Goal: Task Accomplishment & Management: Manage account settings

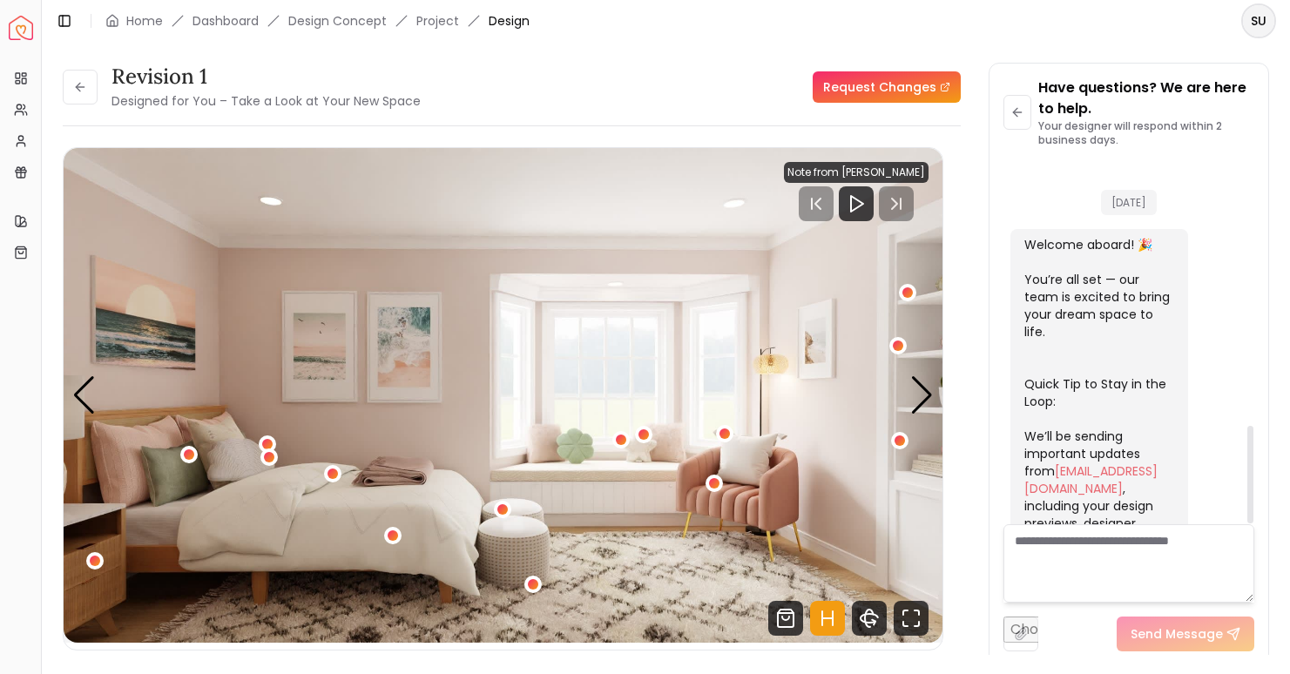
scroll to position [981, 0]
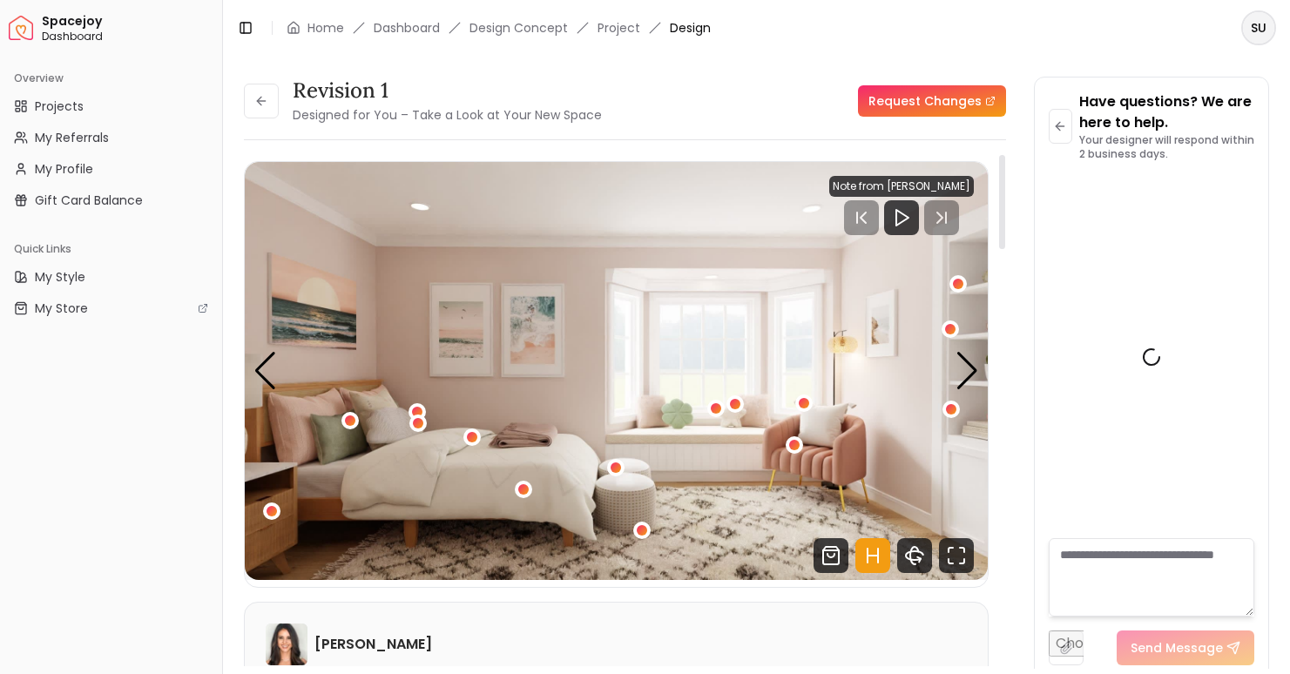
scroll to position [1278, 0]
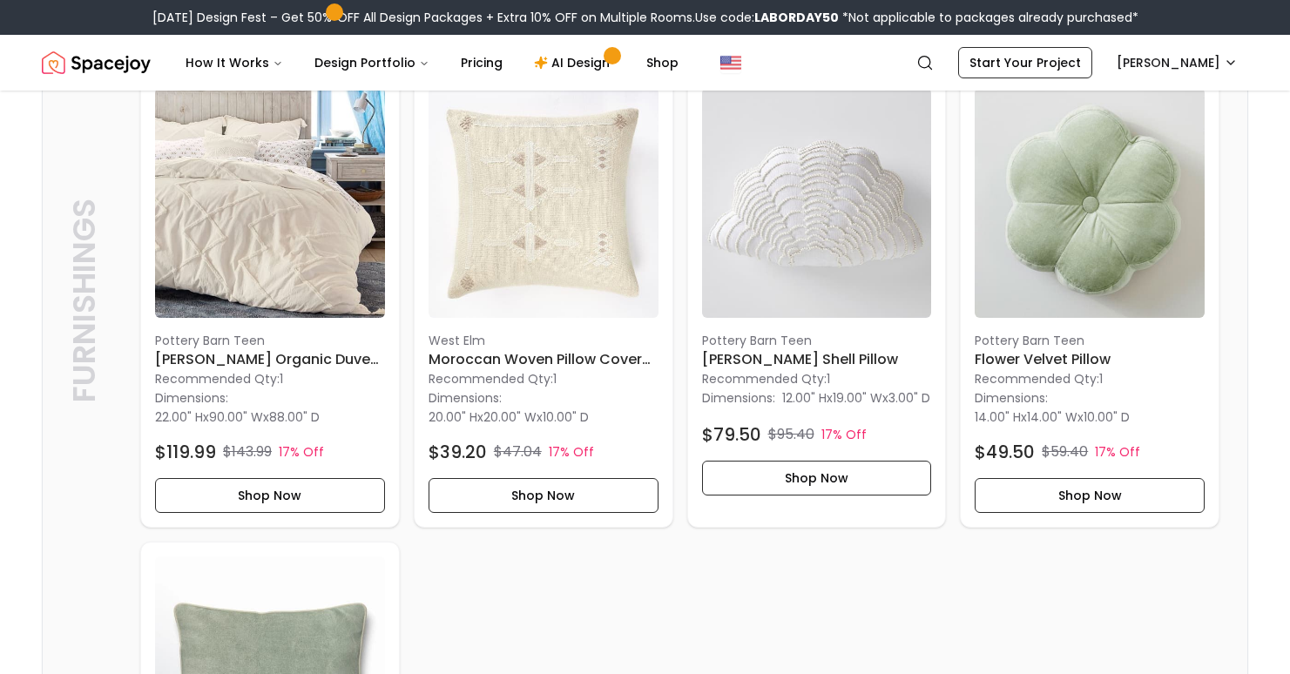
scroll to position [2439, 0]
click at [839, 496] on button "Shop Now" at bounding box center [817, 479] width 230 height 35
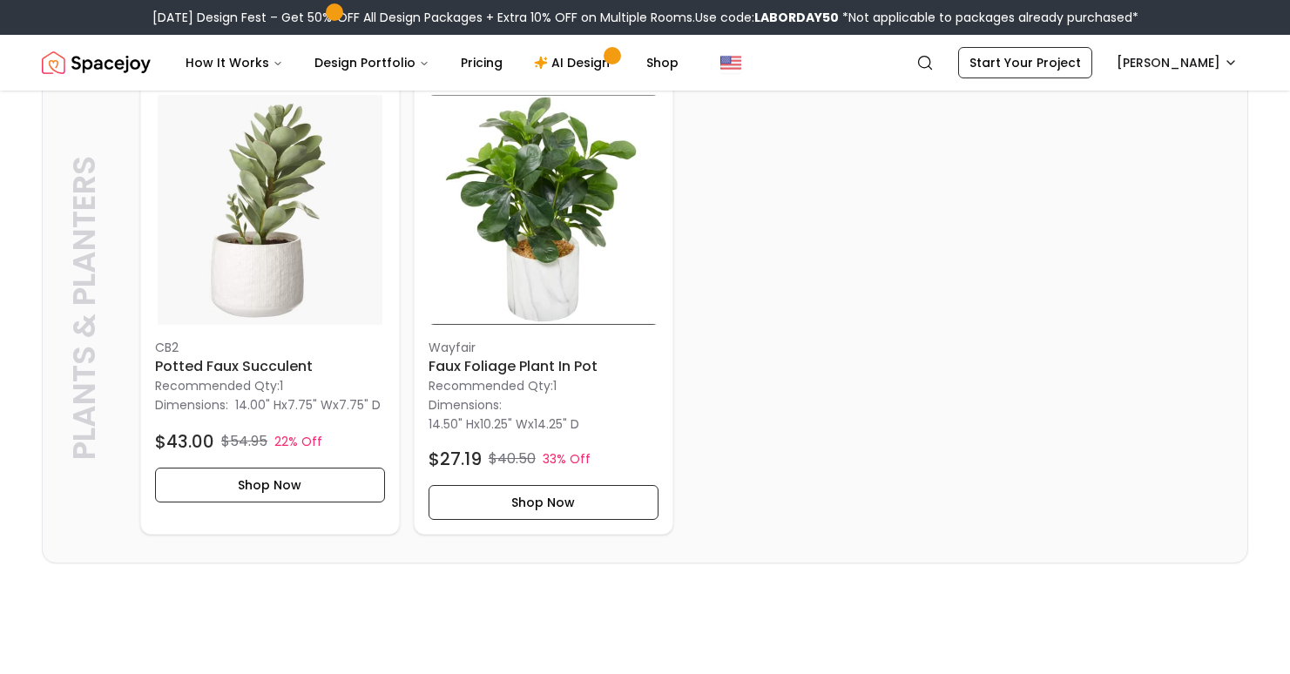
scroll to position [4366, 0]
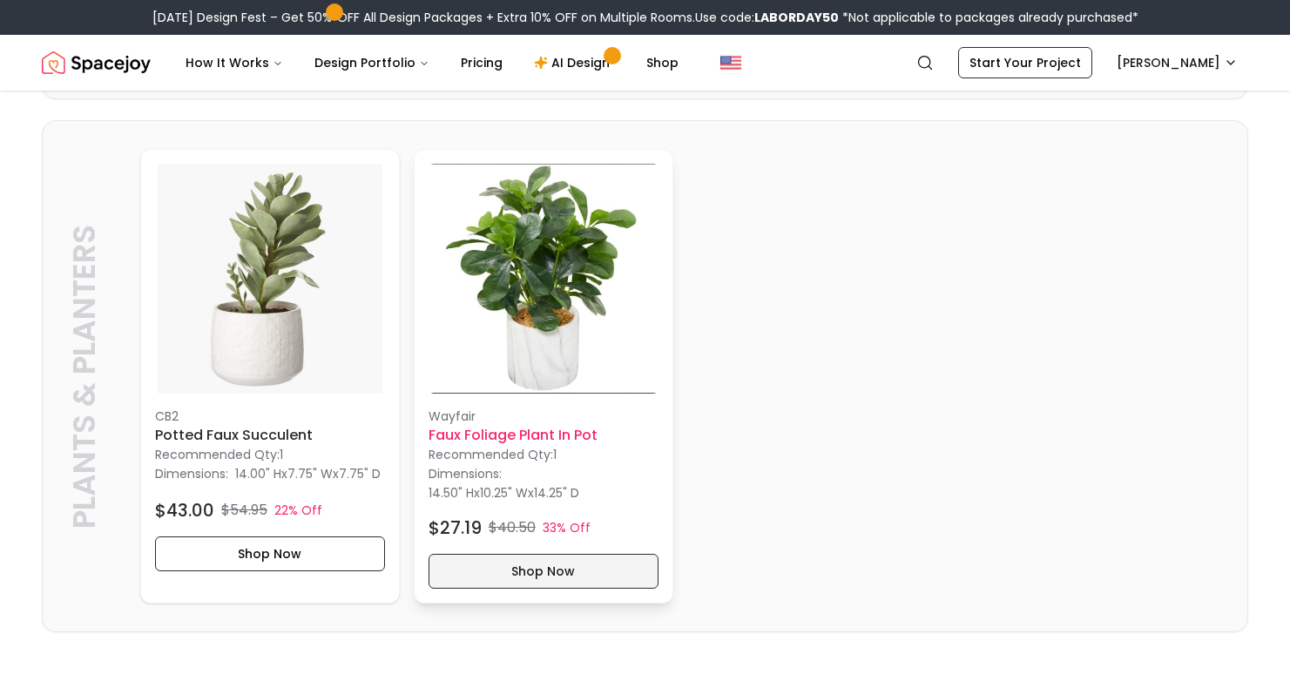
click at [540, 589] on button "Shop Now" at bounding box center [543, 571] width 230 height 35
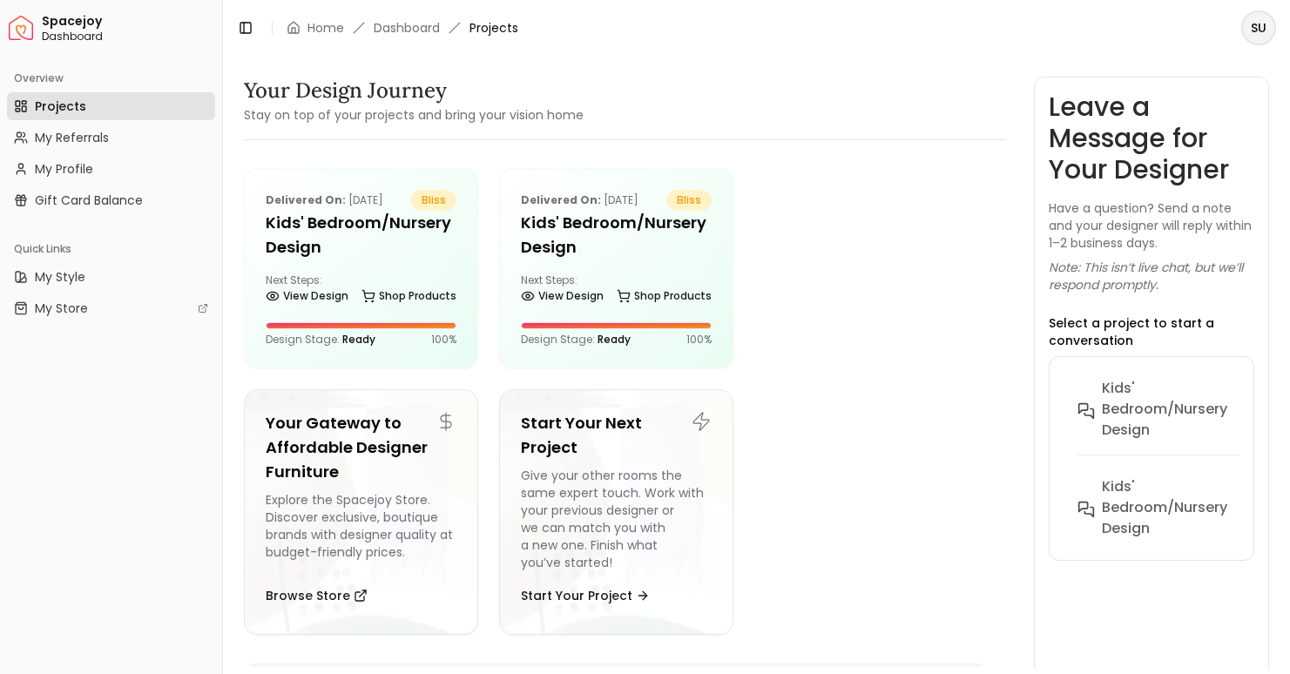
click at [73, 110] on span "Projects" at bounding box center [60, 106] width 51 height 17
click at [82, 170] on span "My Profile" at bounding box center [64, 168] width 58 height 17
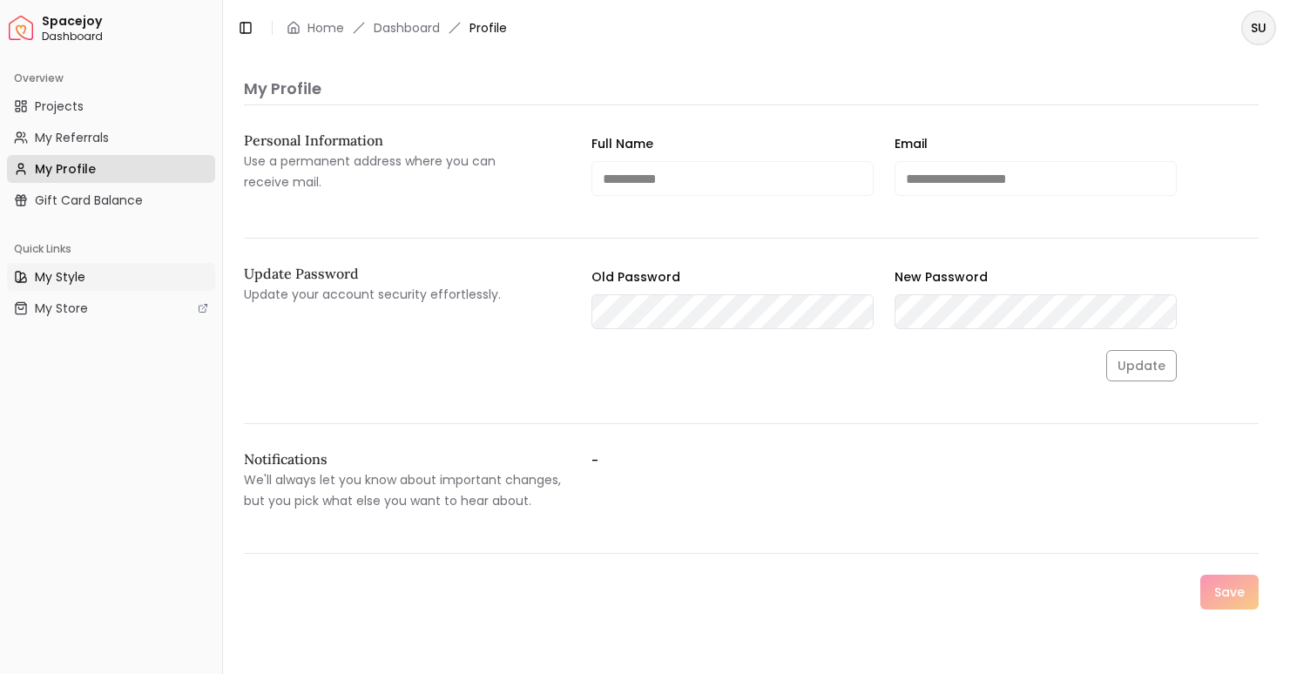
click at [76, 271] on span "My Style" at bounding box center [60, 276] width 51 height 17
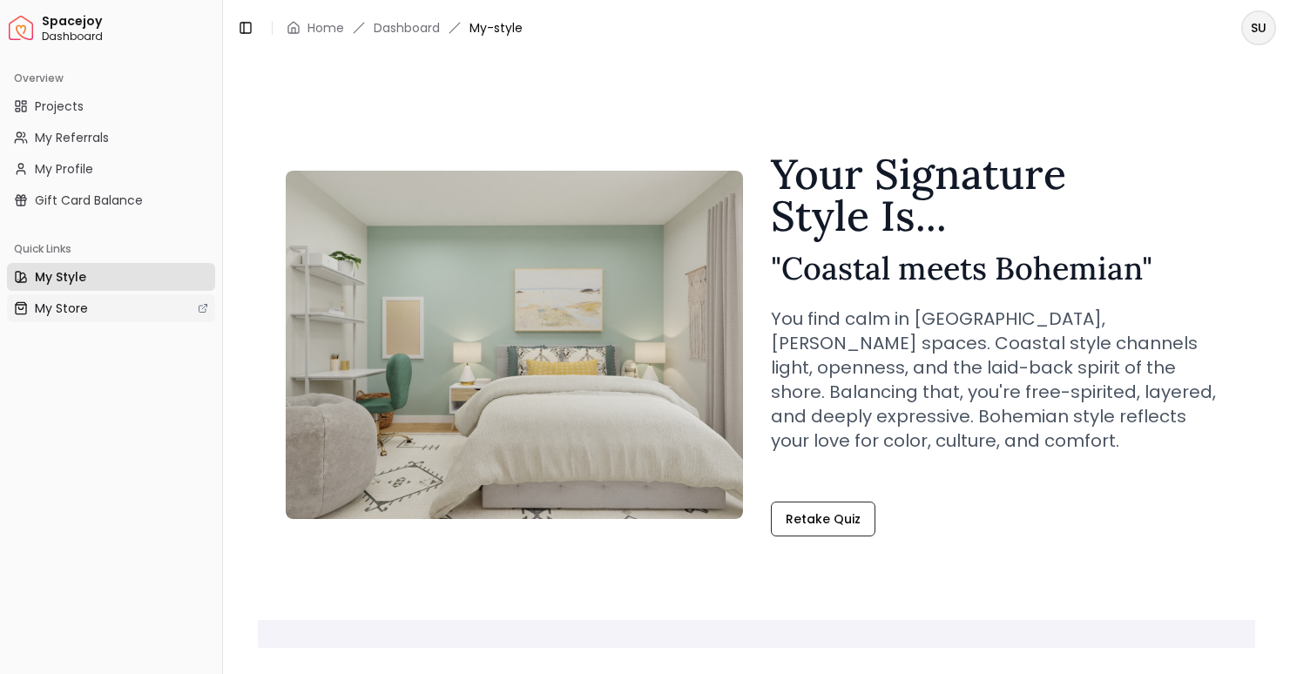
click at [88, 304] on link "My Store" at bounding box center [111, 308] width 208 height 28
click at [63, 102] on span "Projects" at bounding box center [59, 106] width 49 height 17
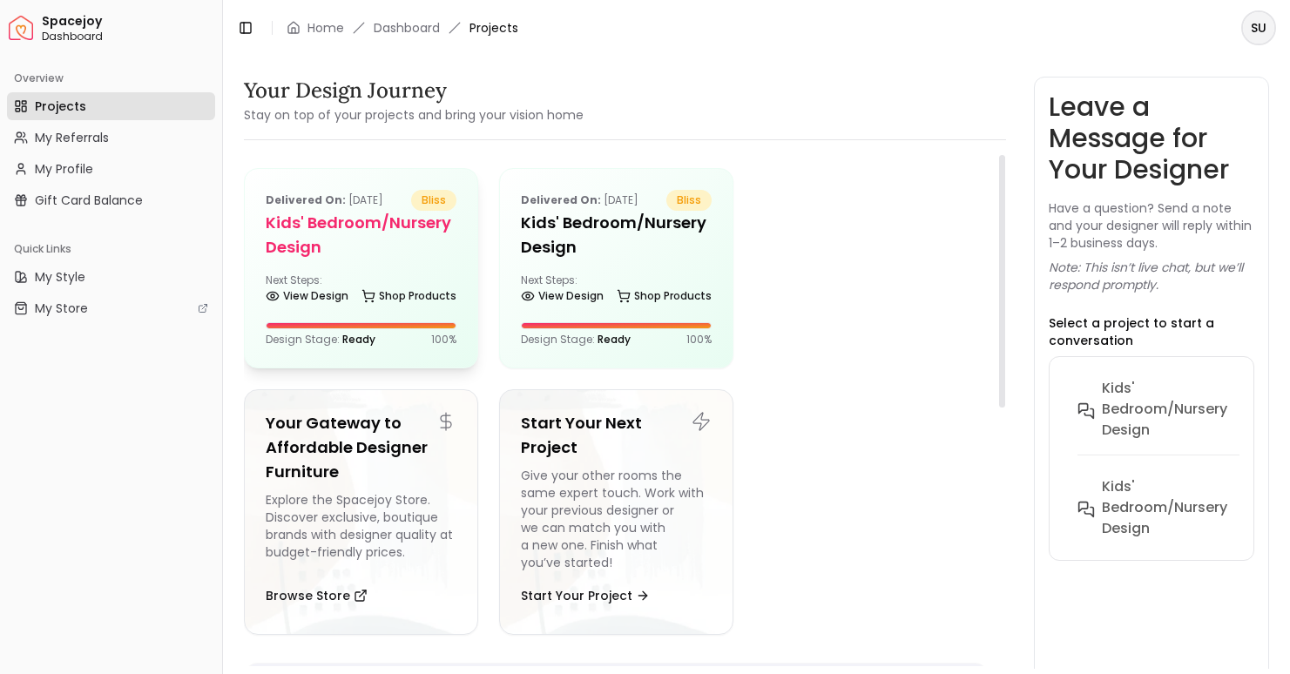
click at [434, 255] on h5 "Kids' Bedroom/Nursery design" at bounding box center [361, 235] width 191 height 49
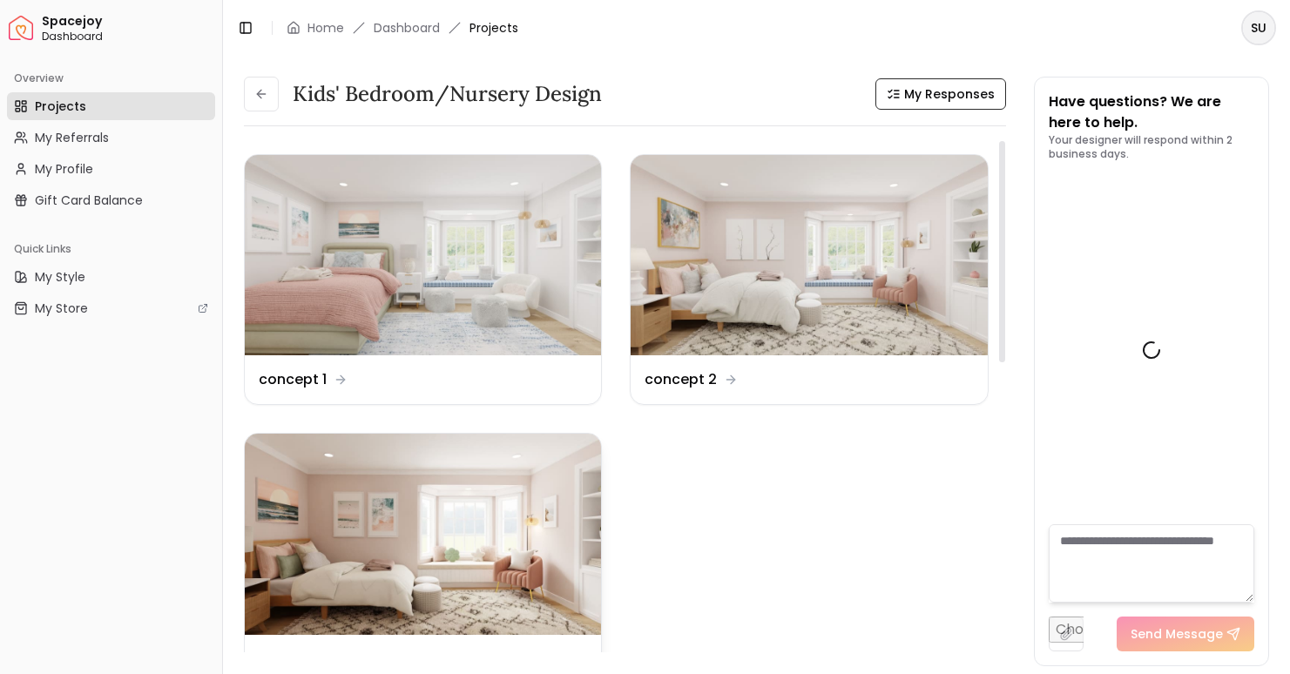
click at [376, 529] on img at bounding box center [423, 534] width 356 height 200
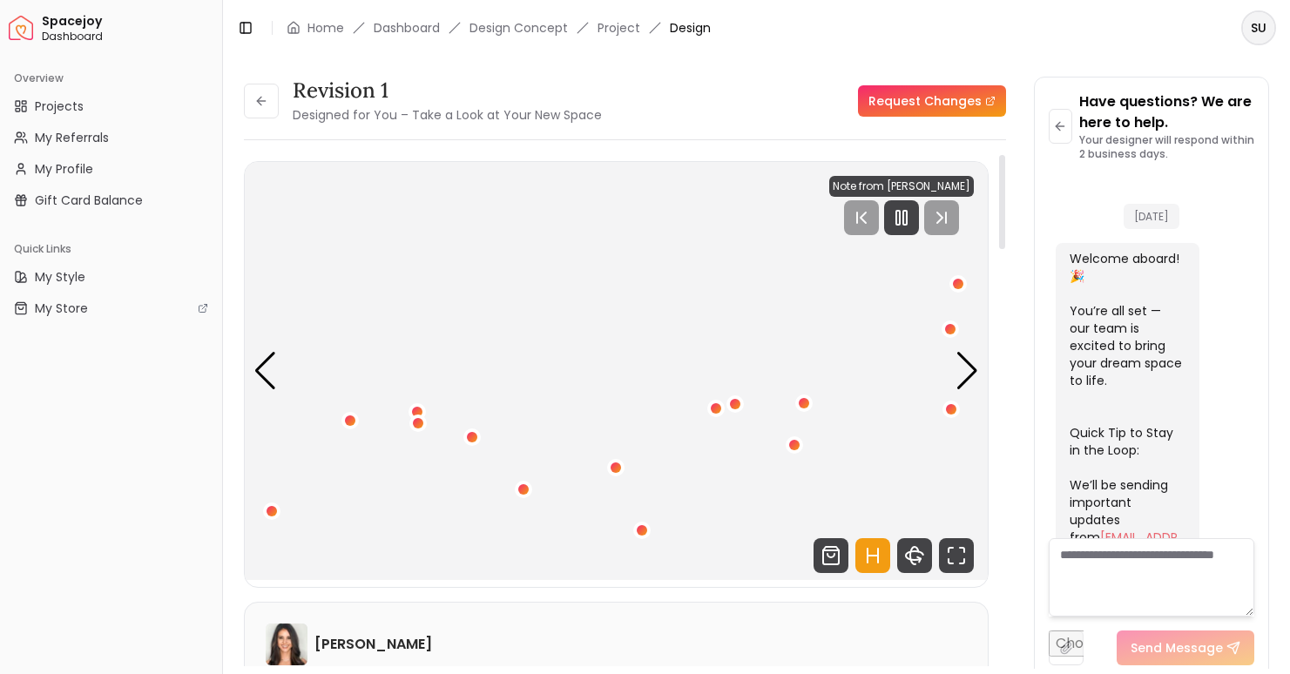
scroll to position [1278, 0]
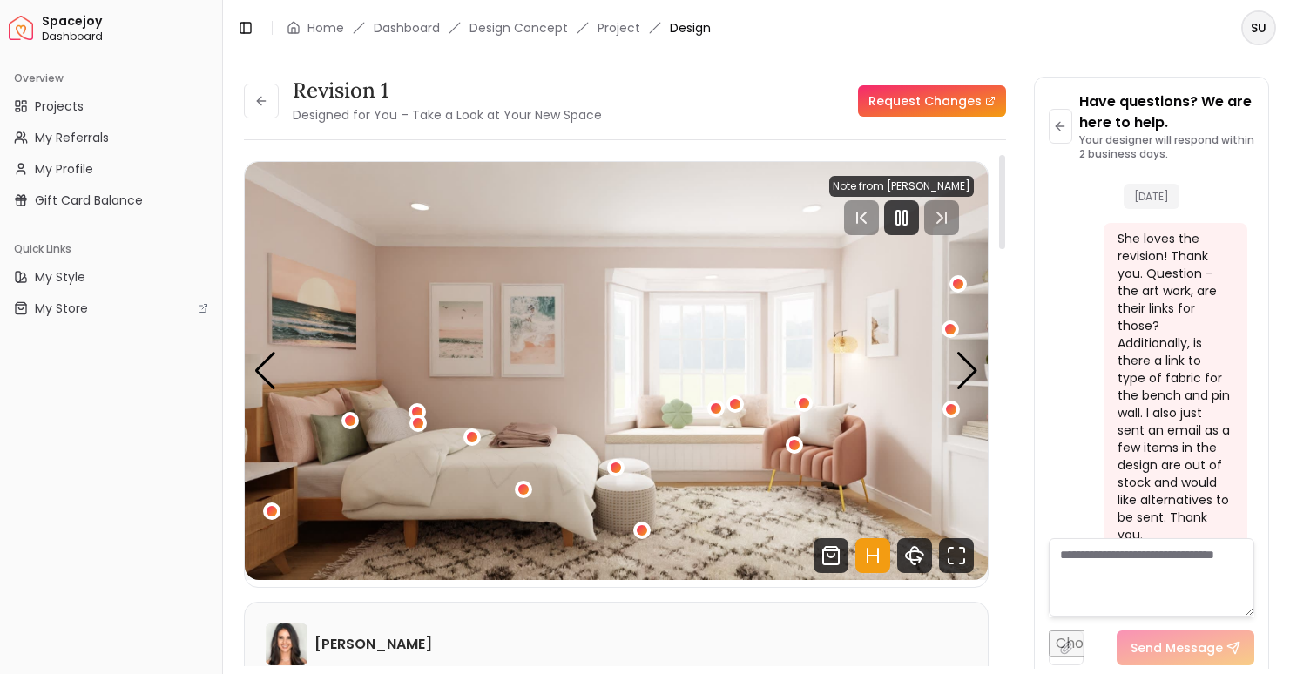
click at [281, 507] on img "1 / 5" at bounding box center [616, 371] width 743 height 418
click at [271, 508] on div "1 / 5" at bounding box center [271, 510] width 13 height 13
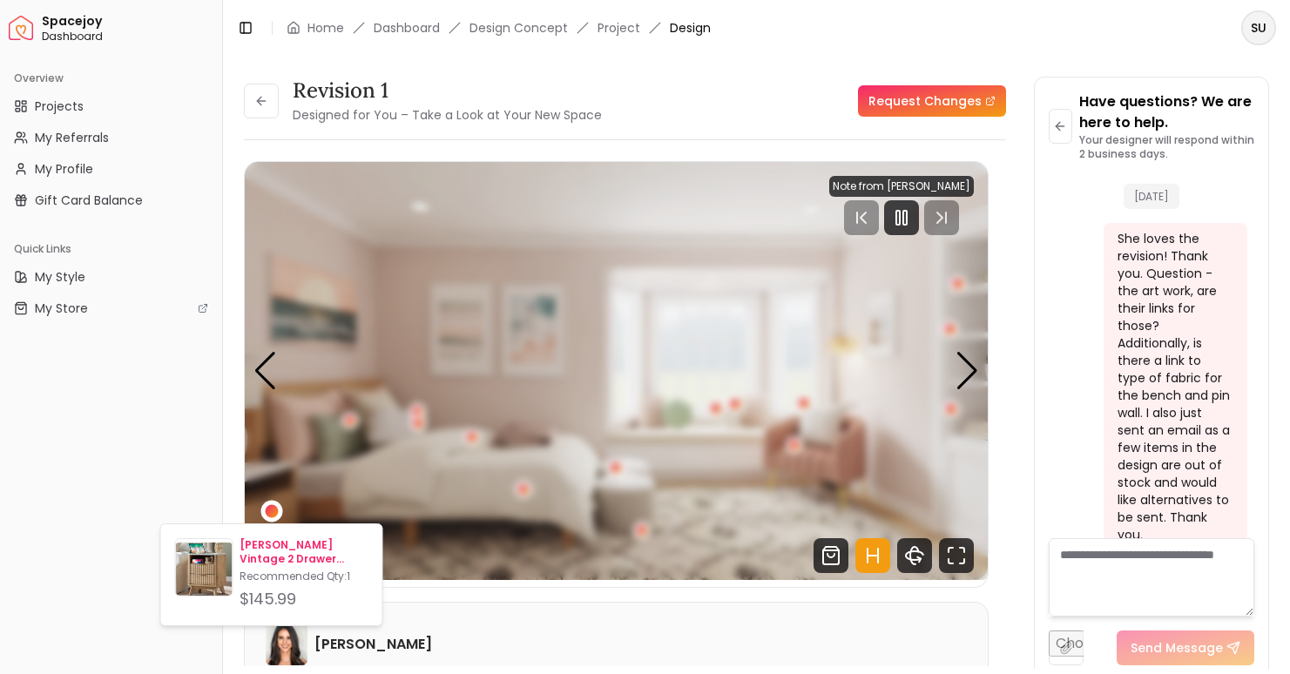
click at [279, 553] on p "[PERSON_NAME] Vintage 2 Drawer Nightstand" at bounding box center [303, 552] width 128 height 28
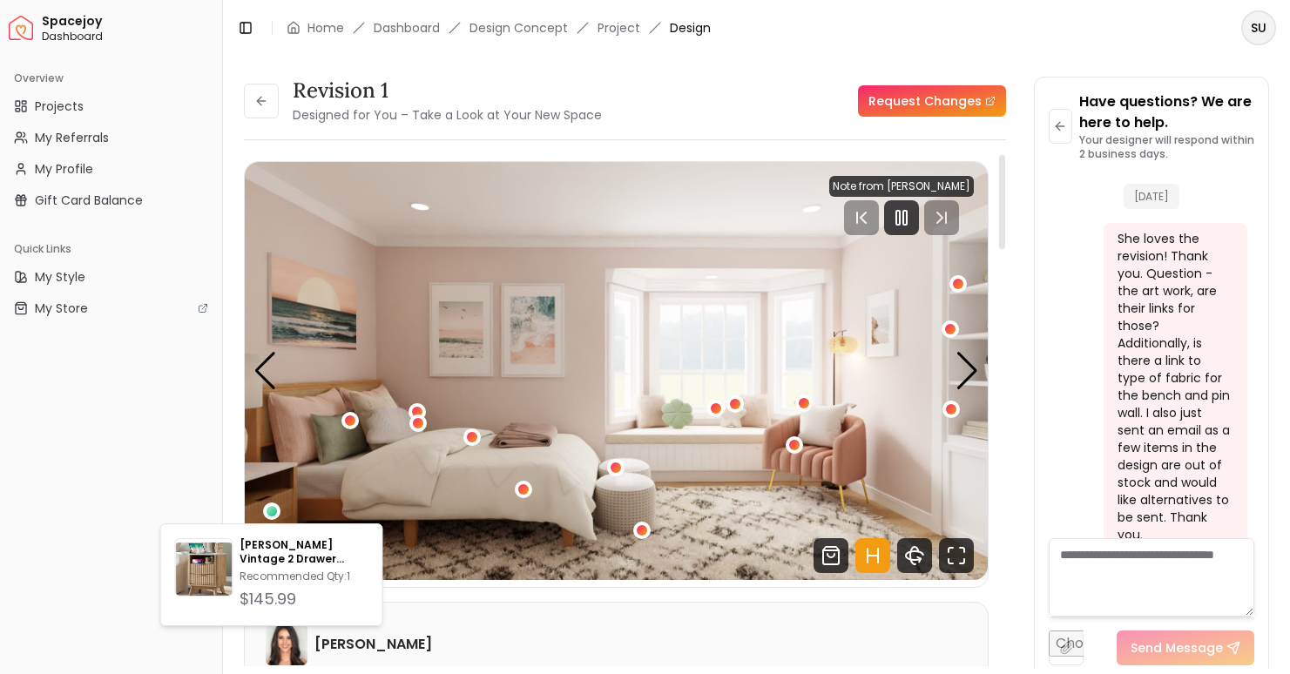
click at [472, 236] on img "1 / 5" at bounding box center [616, 371] width 743 height 418
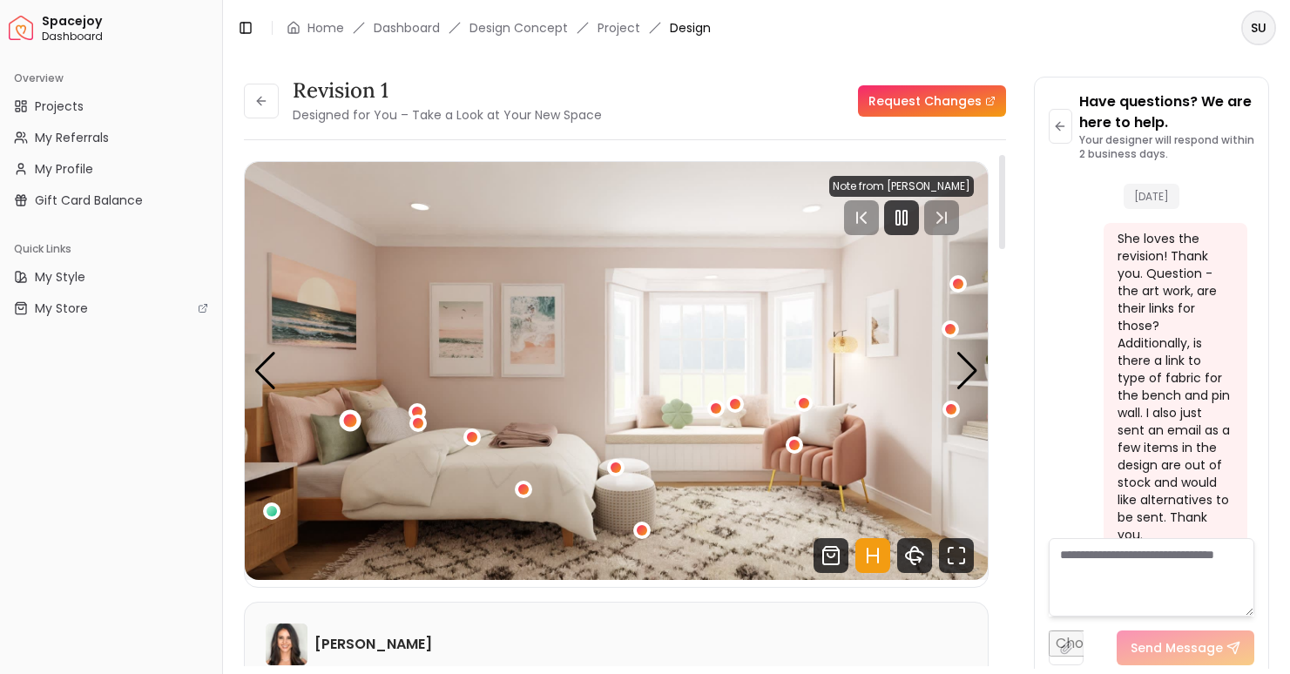
click at [352, 419] on div "1 / 5" at bounding box center [350, 421] width 13 height 13
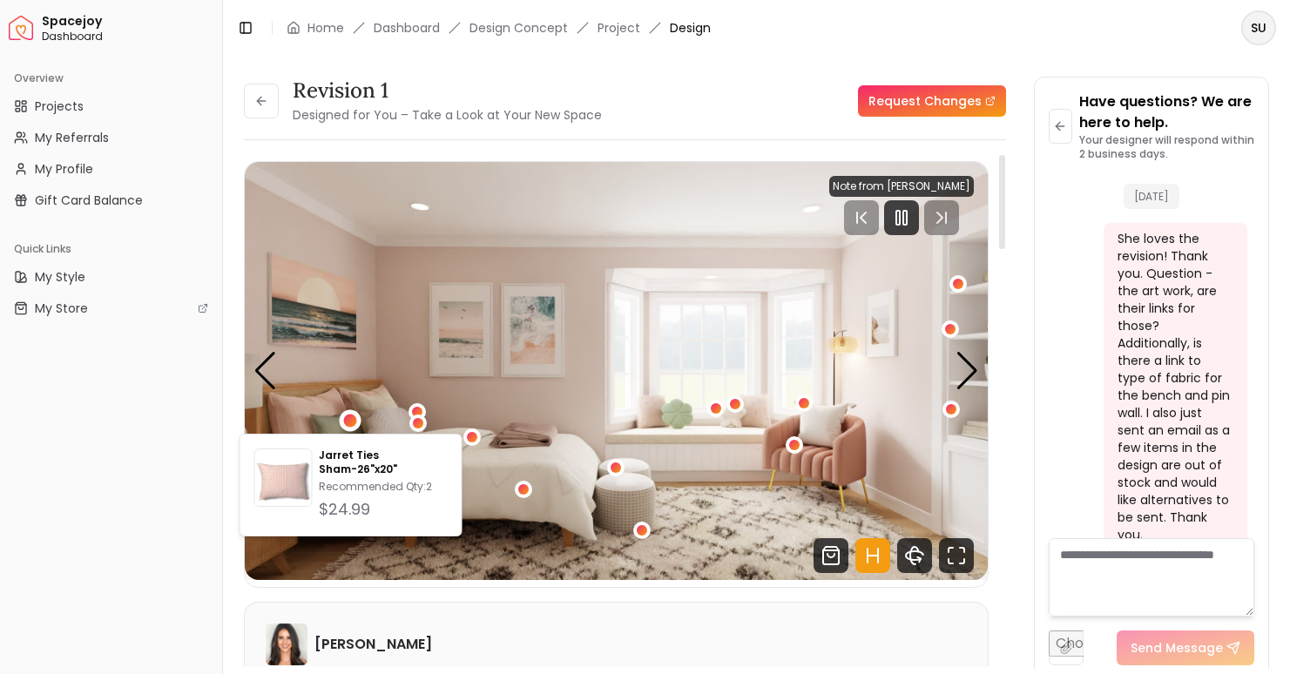
click at [371, 378] on img "1 / 5" at bounding box center [616, 371] width 743 height 418
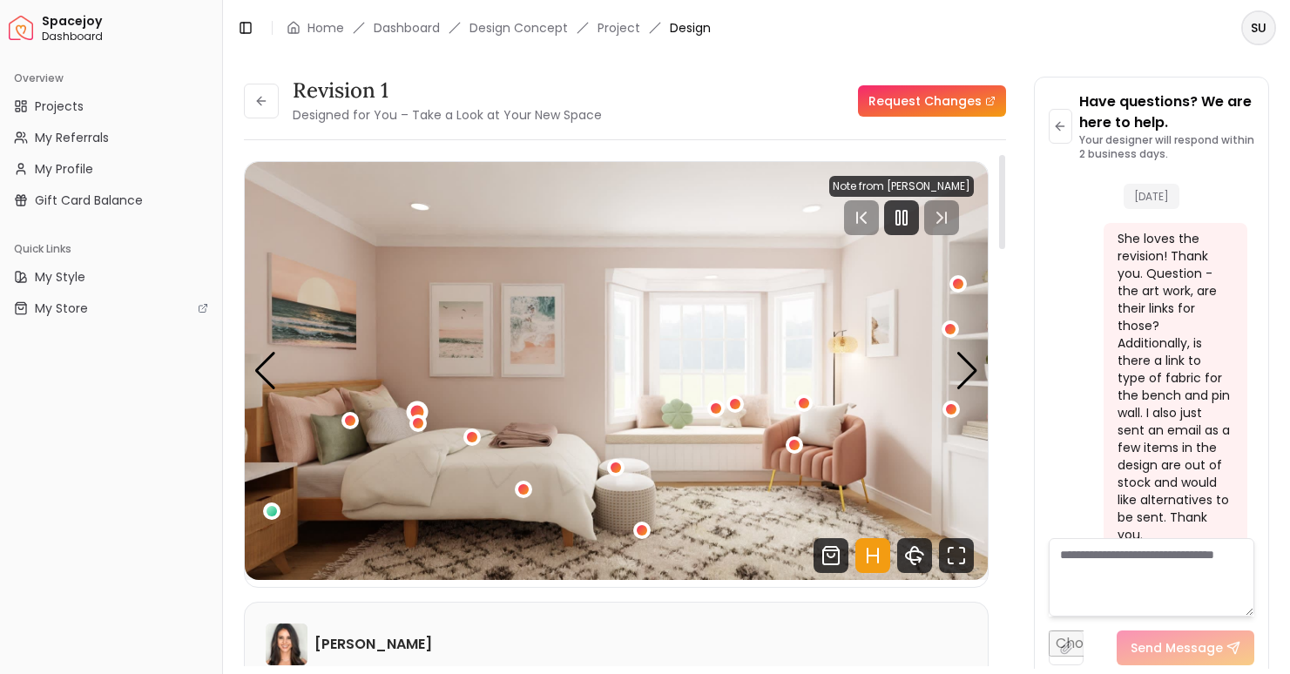
click at [415, 406] on div "1 / 5" at bounding box center [416, 411] width 13 height 13
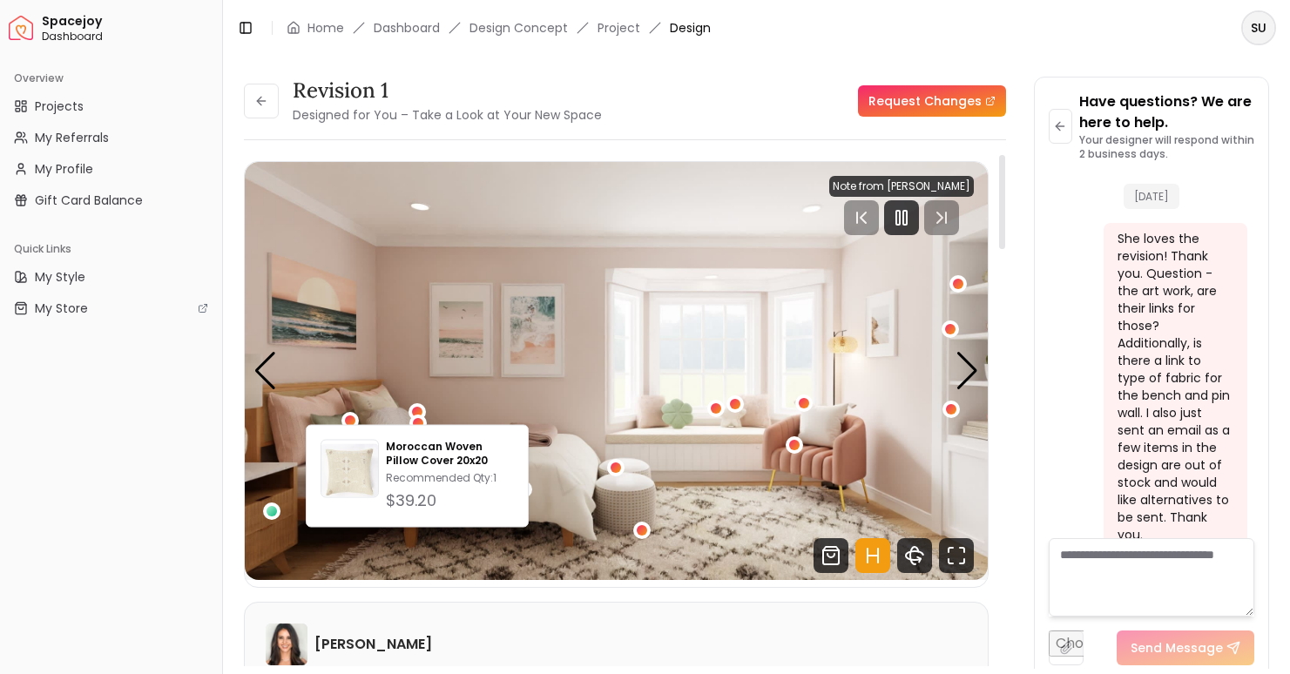
click at [428, 363] on img "1 / 5" at bounding box center [616, 371] width 743 height 418
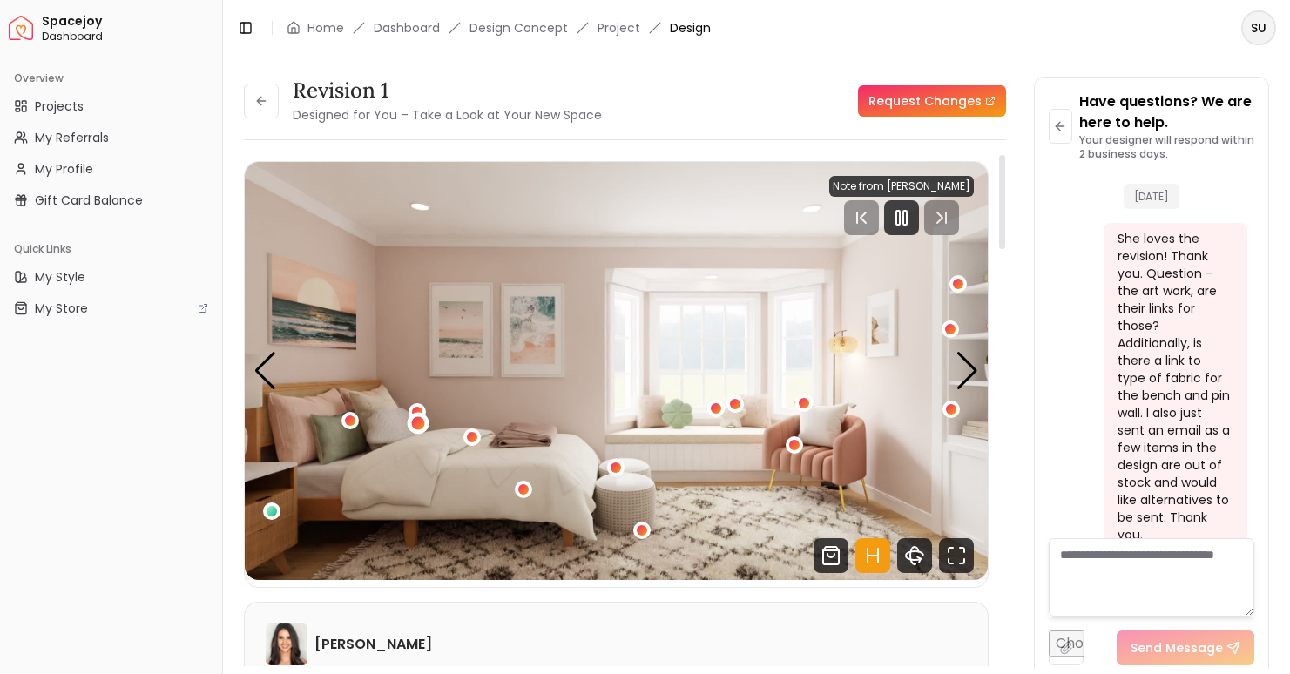
click at [418, 426] on div "1 / 5" at bounding box center [418, 423] width 13 height 13
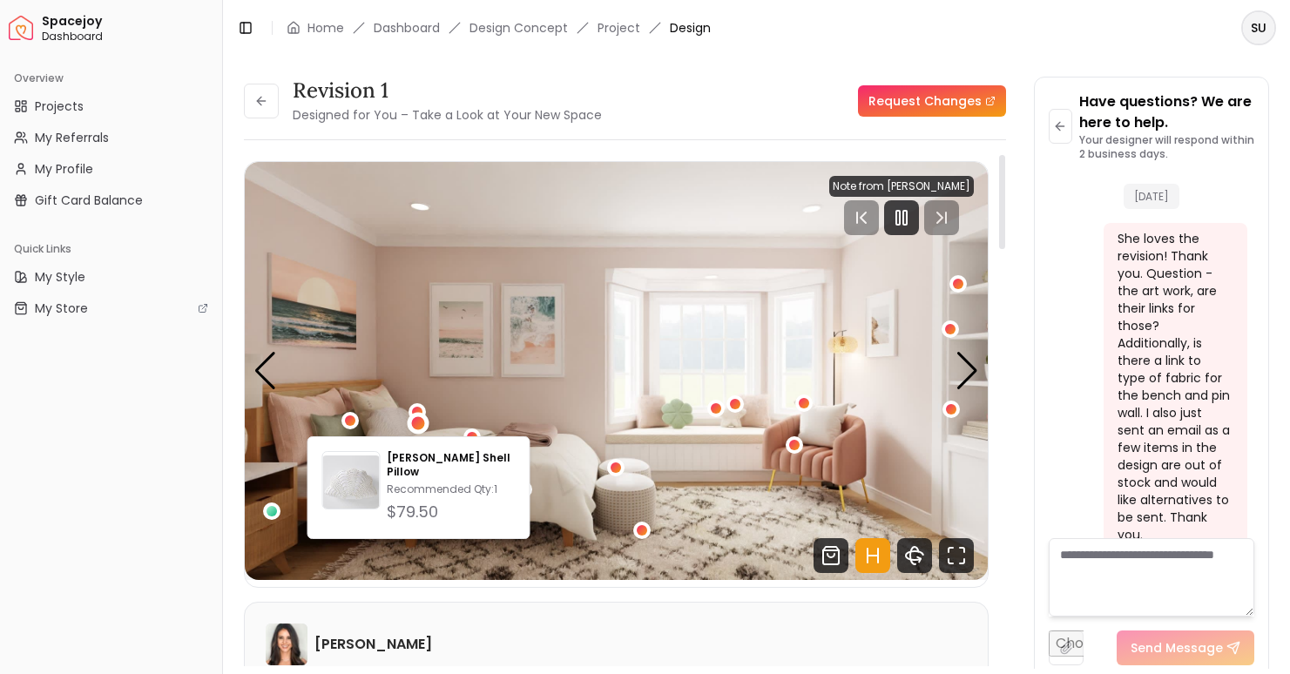
click at [424, 334] on img "1 / 5" at bounding box center [616, 371] width 743 height 418
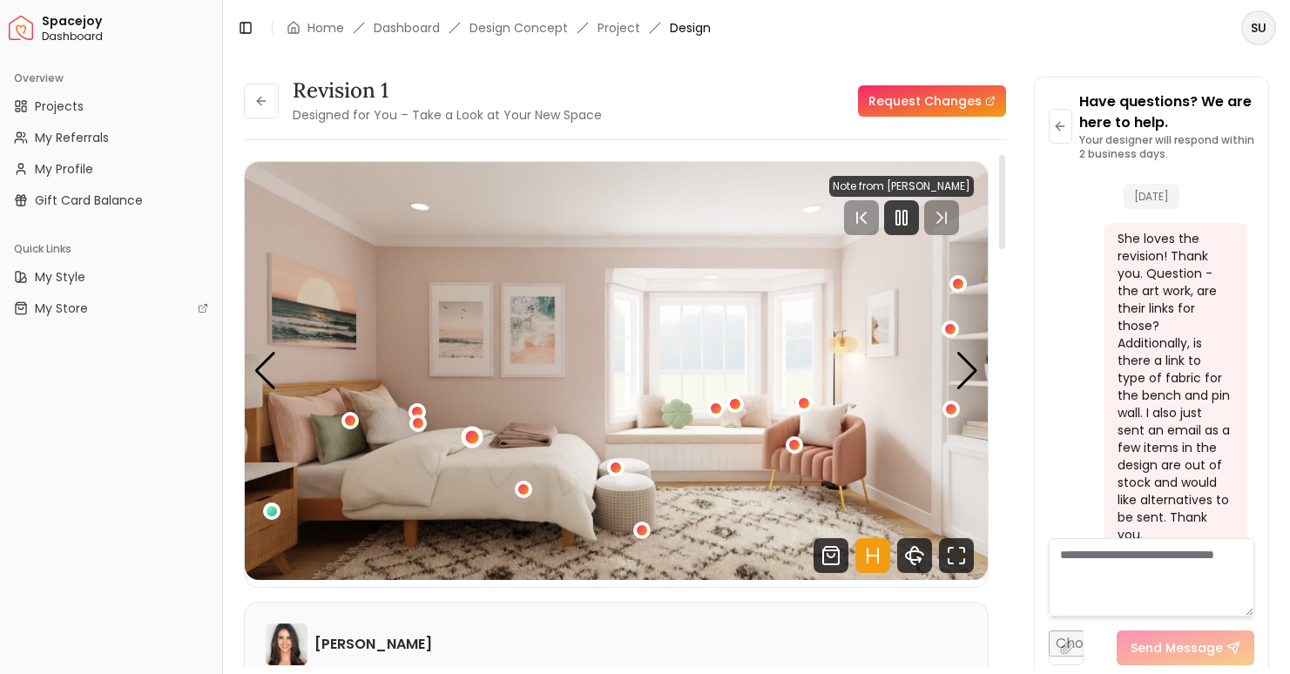
click at [472, 441] on div "1 / 5" at bounding box center [472, 437] width 13 height 13
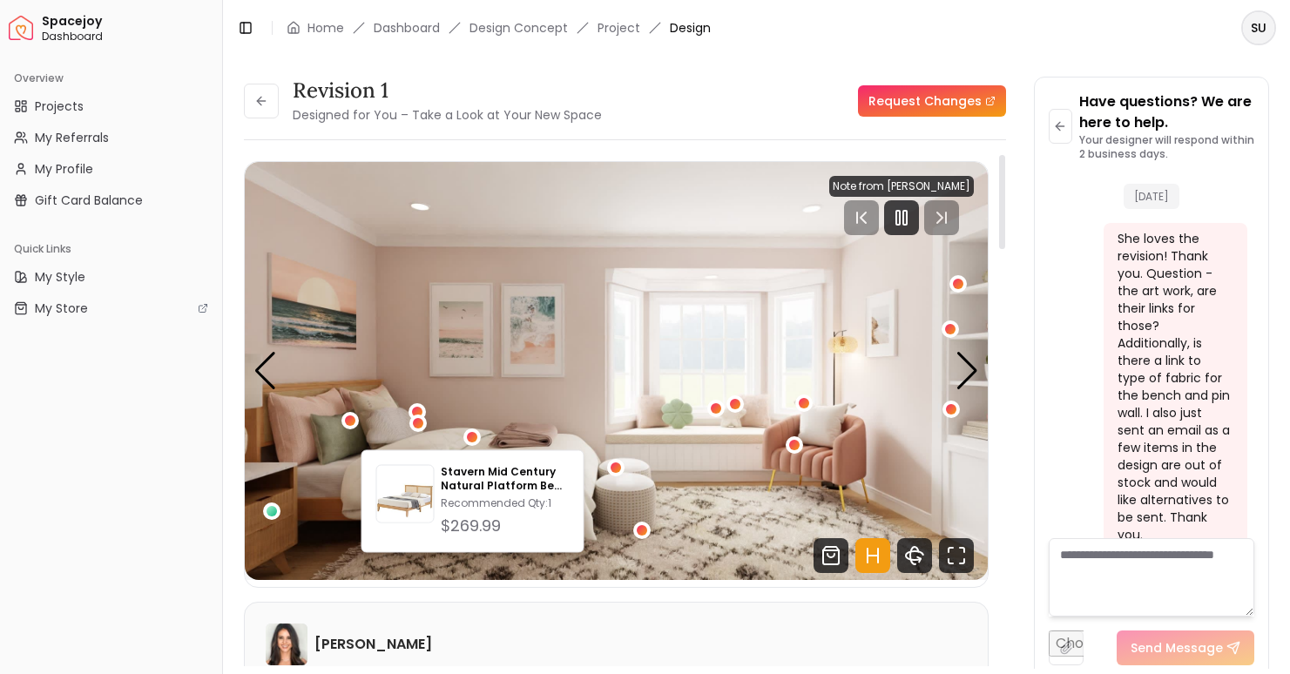
click at [472, 345] on img "1 / 5" at bounding box center [616, 371] width 743 height 418
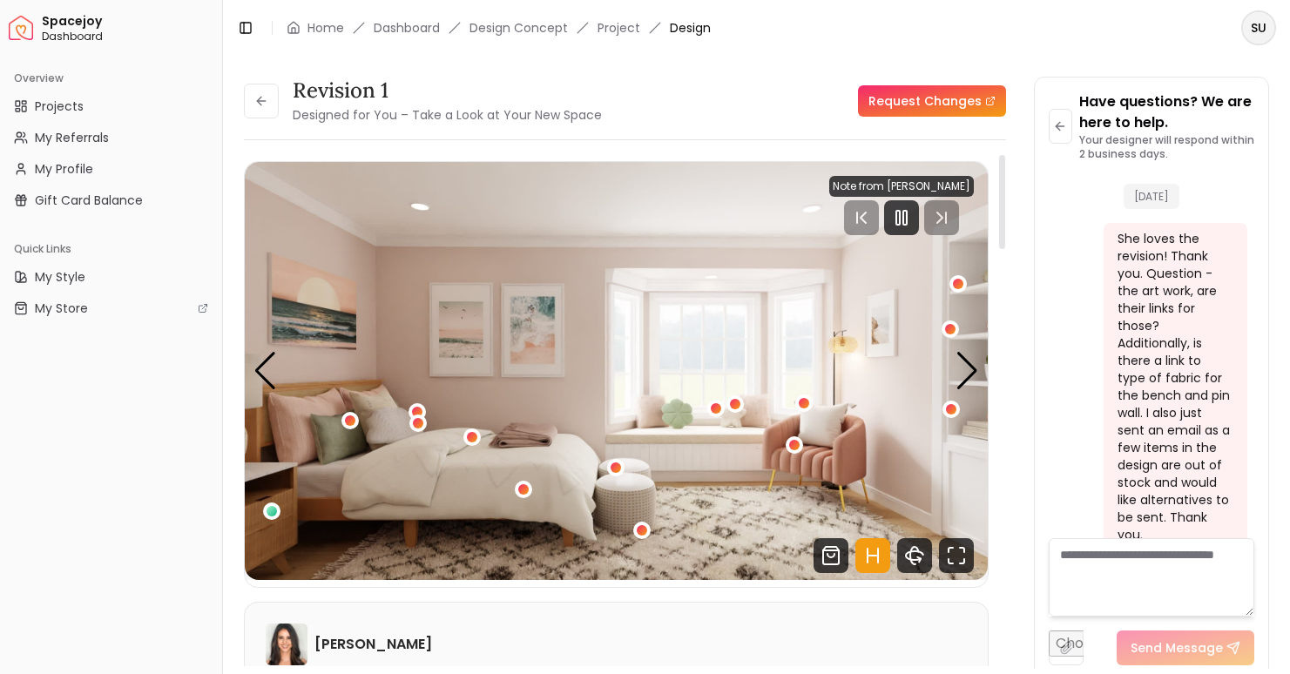
click at [532, 496] on img "1 / 5" at bounding box center [616, 371] width 743 height 418
click at [531, 494] on button "1 / 5" at bounding box center [523, 489] width 17 height 17
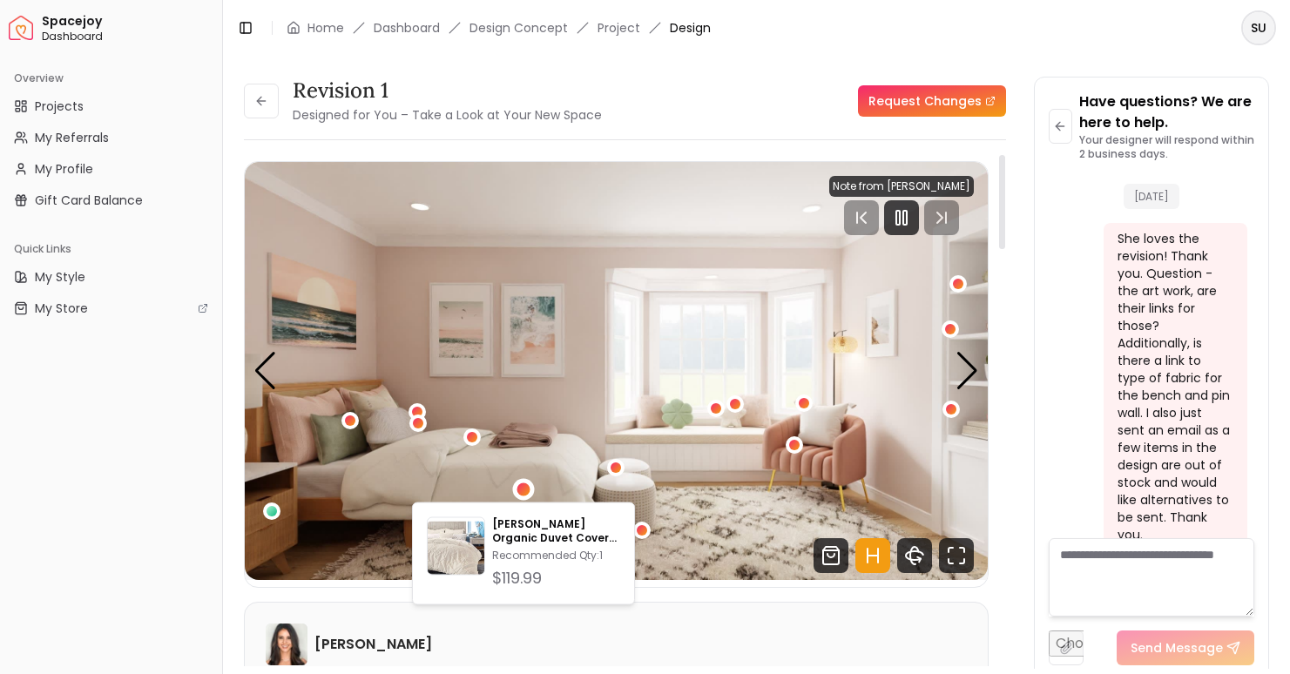
click at [524, 375] on img "1 / 5" at bounding box center [616, 371] width 743 height 418
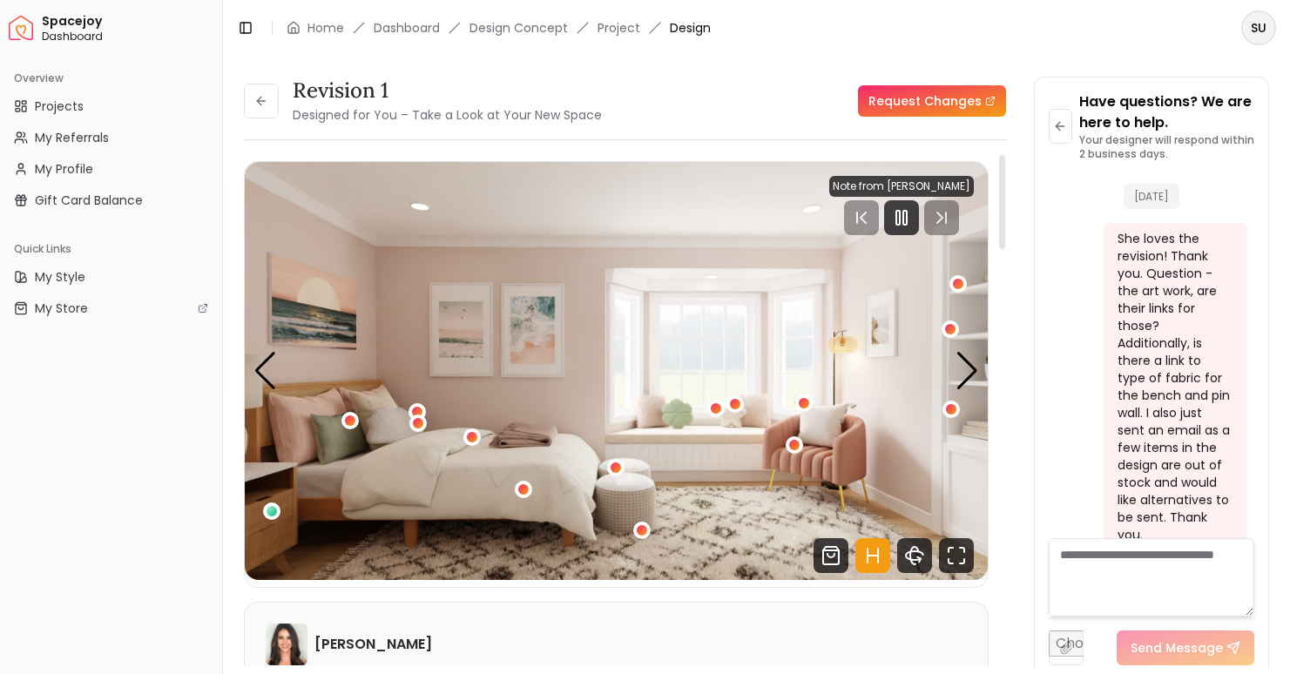
click at [461, 440] on img "1 / 5" at bounding box center [616, 371] width 743 height 418
click at [472, 436] on div "1 / 5" at bounding box center [472, 437] width 13 height 13
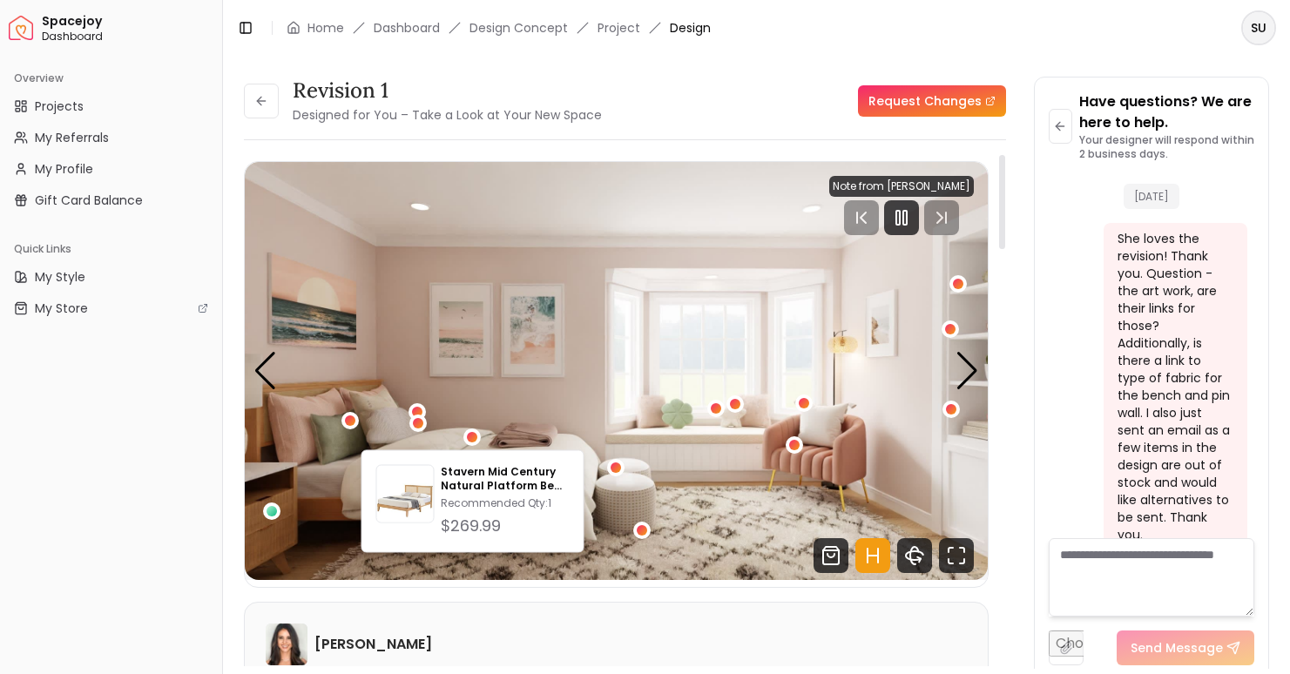
click at [501, 379] on img "1 / 5" at bounding box center [616, 371] width 743 height 418
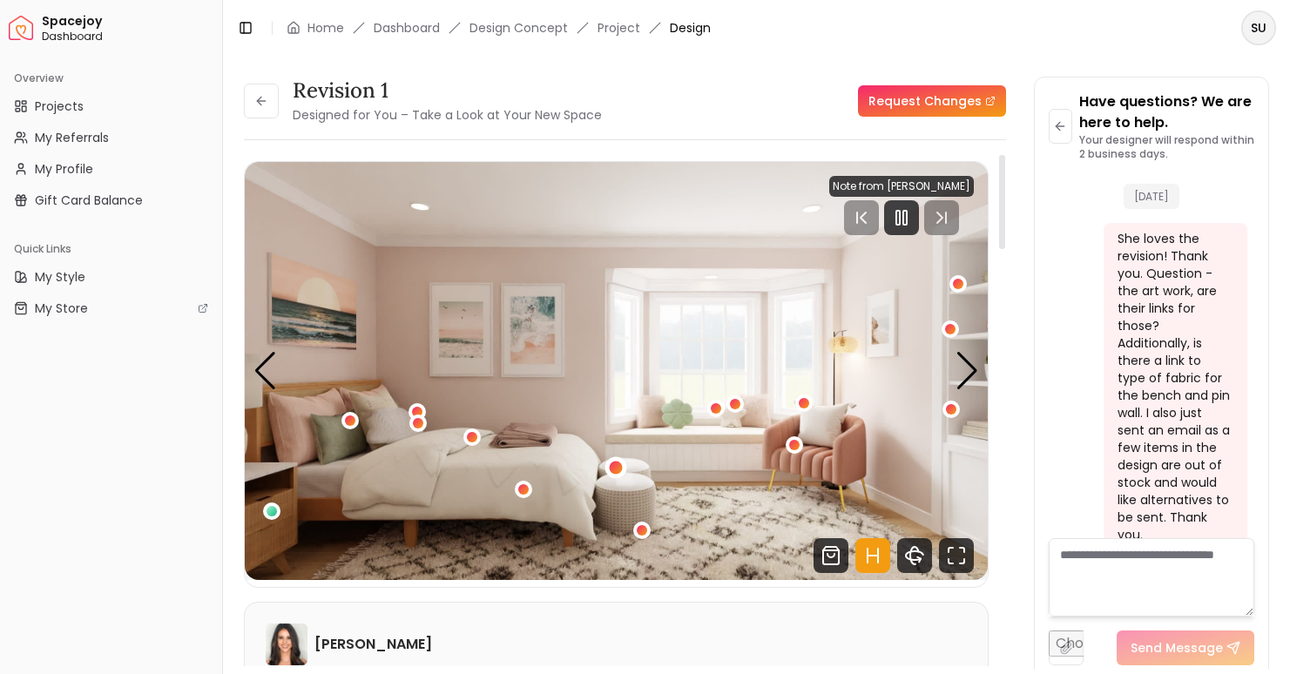
click at [614, 468] on div "1 / 5" at bounding box center [616, 467] width 13 height 13
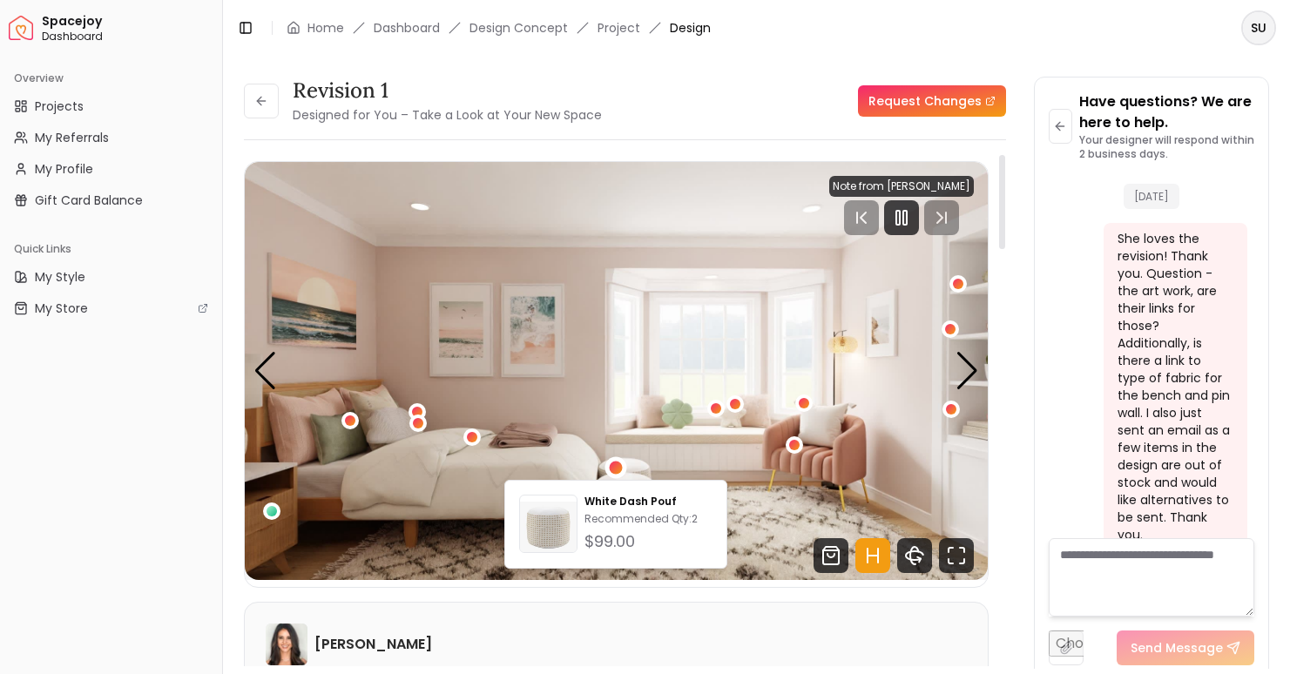
click at [629, 417] on img "1 / 5" at bounding box center [616, 371] width 743 height 418
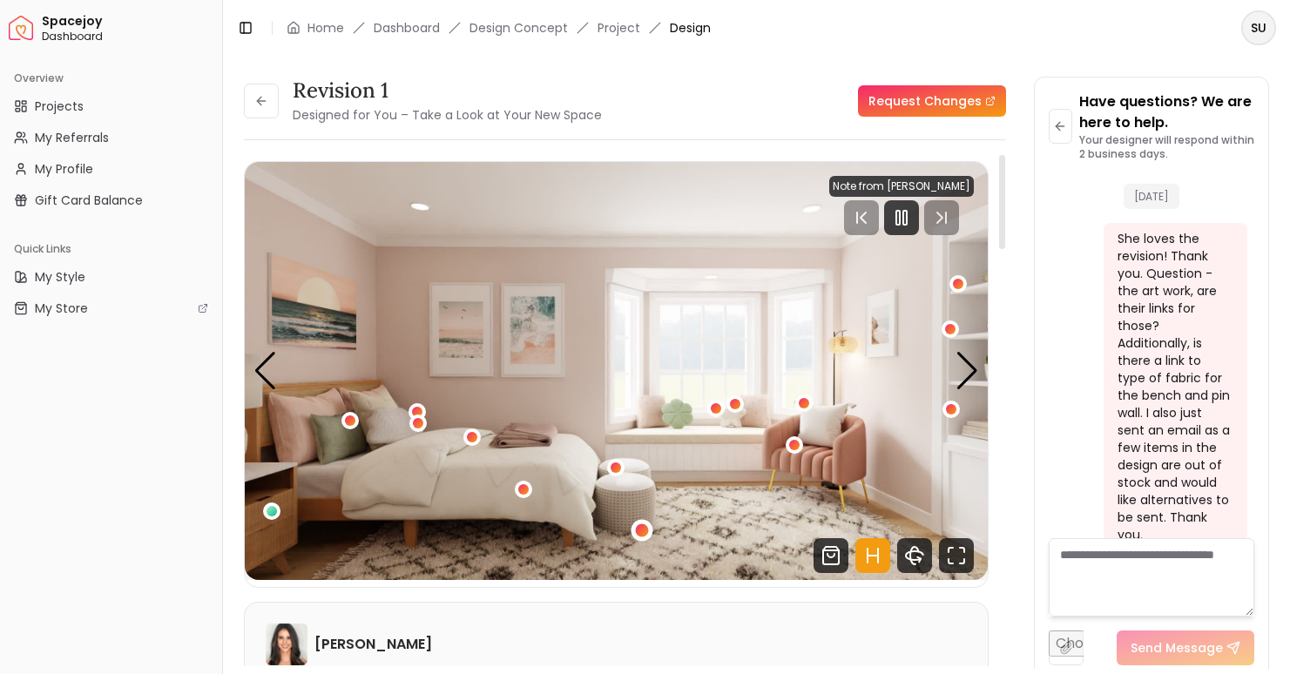
click at [643, 526] on div "1 / 5" at bounding box center [641, 530] width 13 height 13
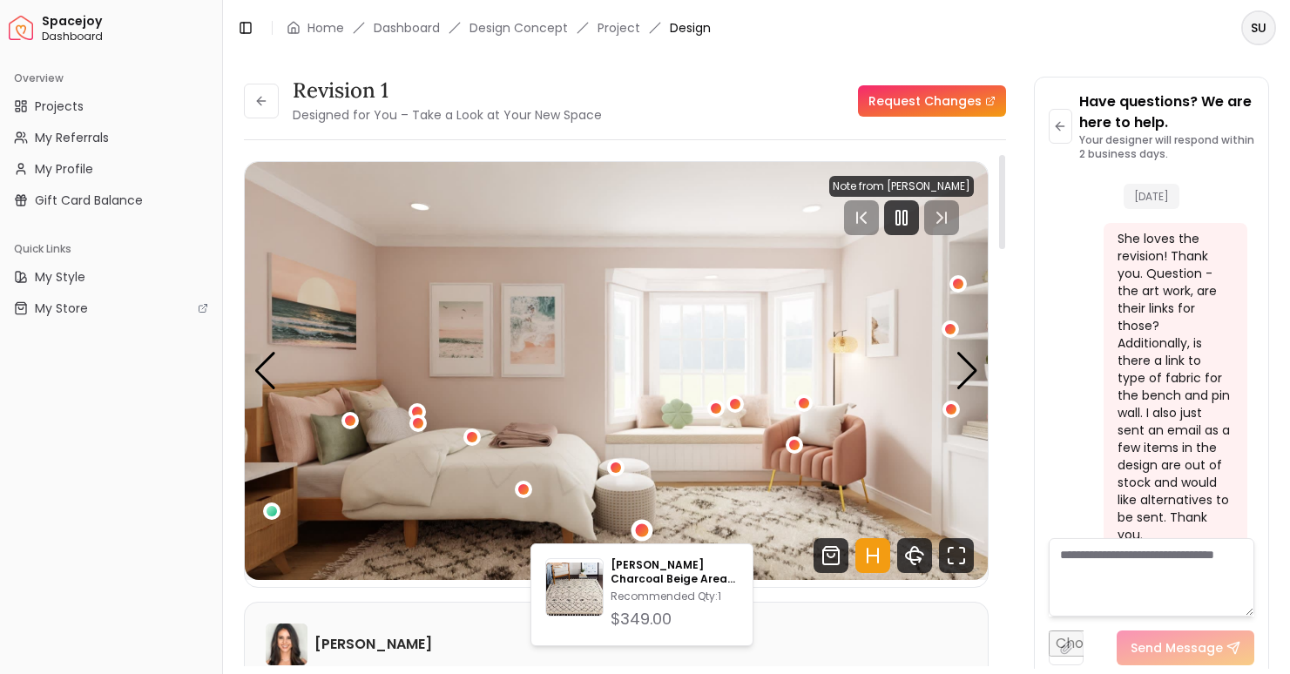
click at [659, 441] on img "1 / 5" at bounding box center [616, 371] width 743 height 418
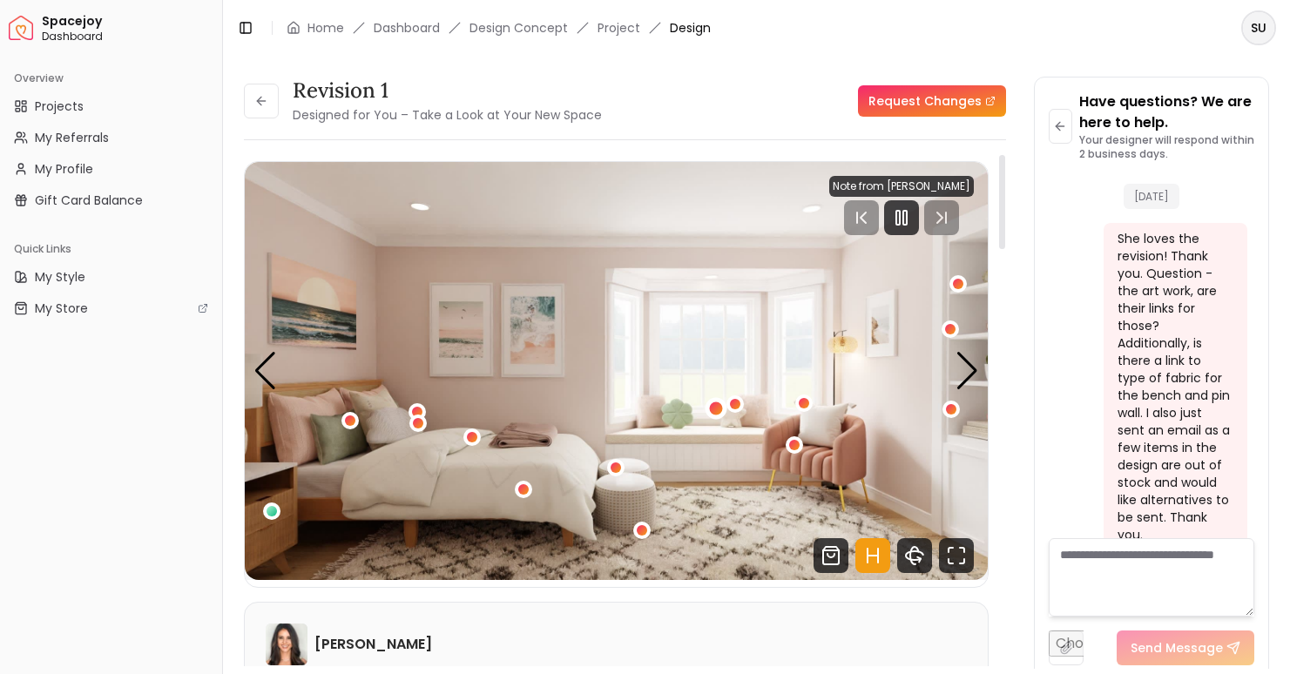
click at [714, 407] on div "1 / 5" at bounding box center [715, 408] width 13 height 13
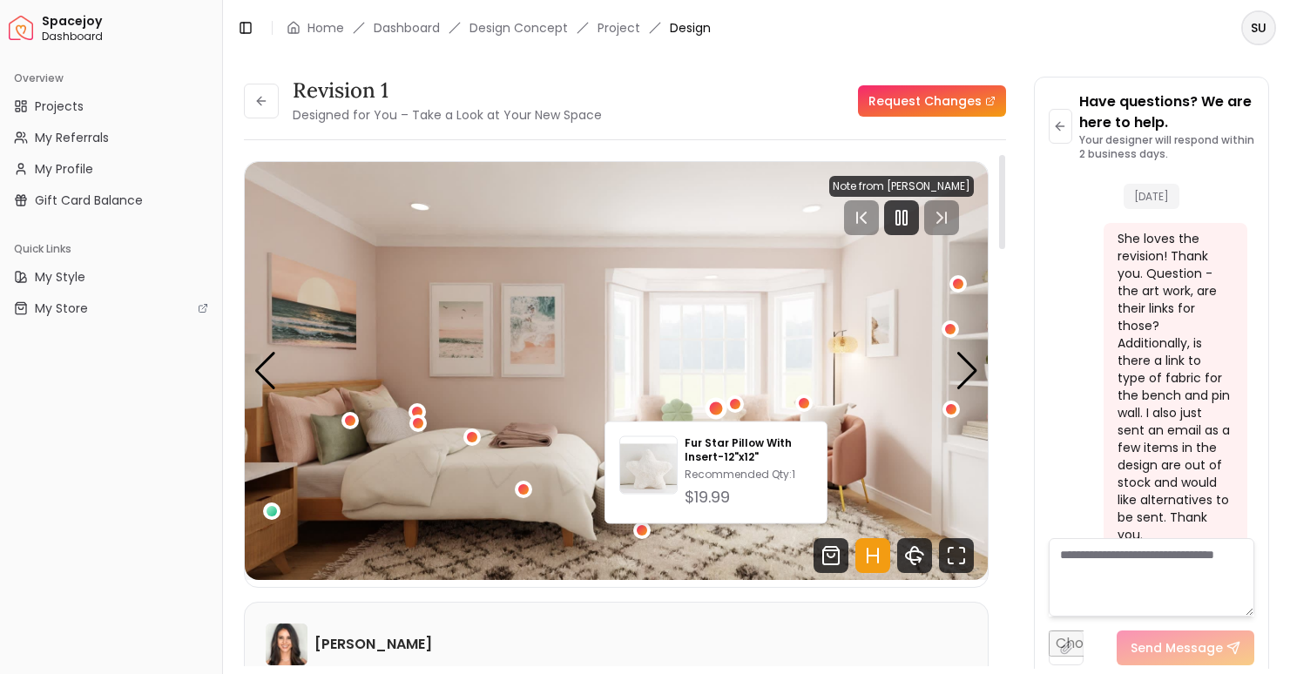
click at [713, 352] on img "1 / 5" at bounding box center [616, 371] width 743 height 418
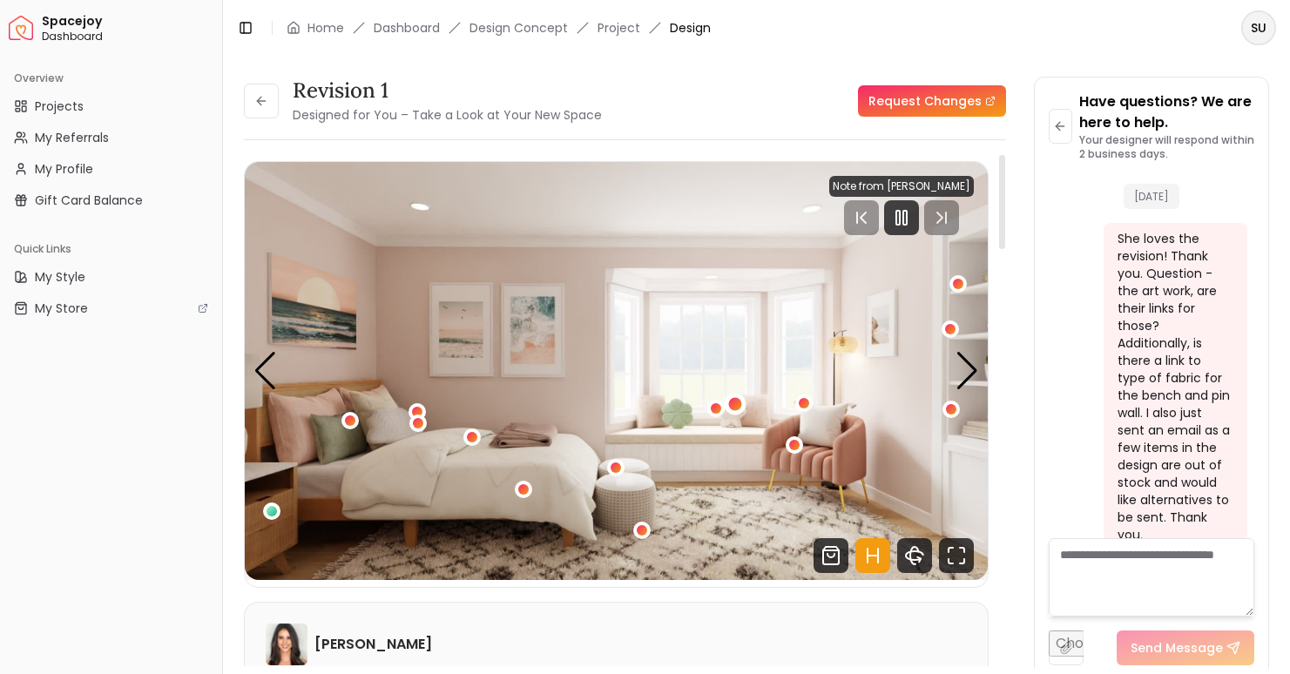
click at [738, 402] on div "1 / 5" at bounding box center [734, 404] width 13 height 13
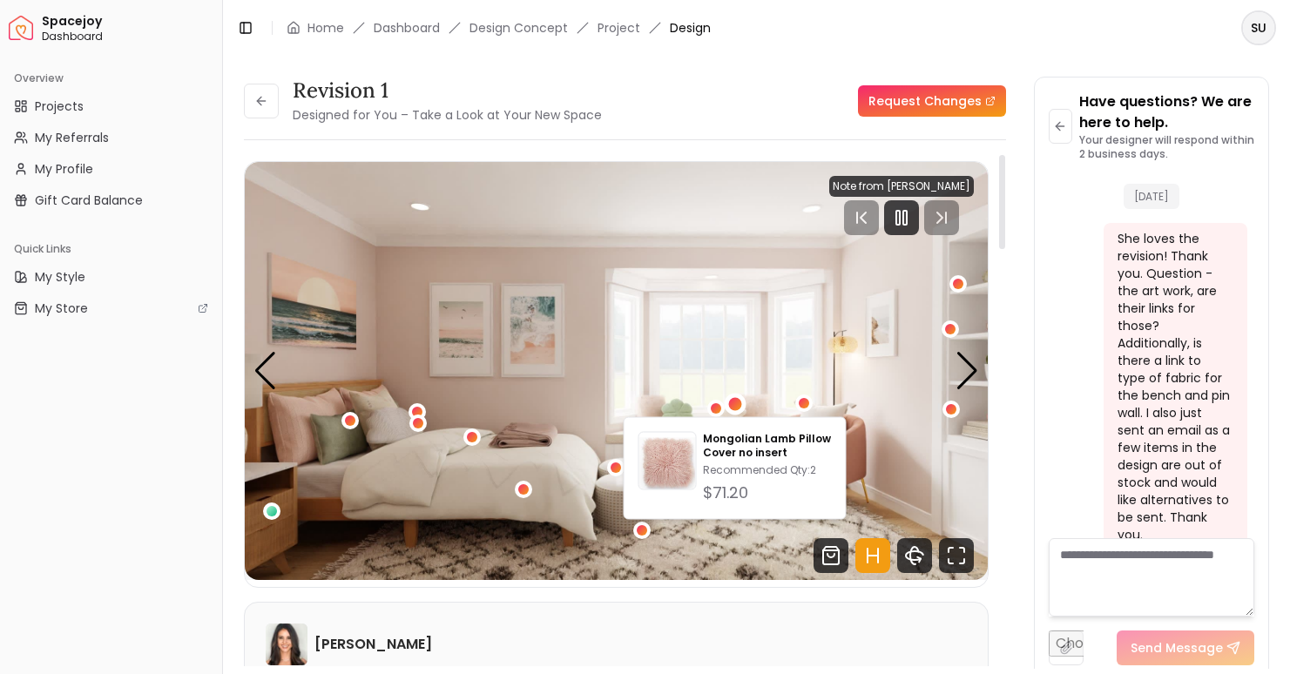
click at [742, 358] on img "1 / 5" at bounding box center [616, 371] width 743 height 418
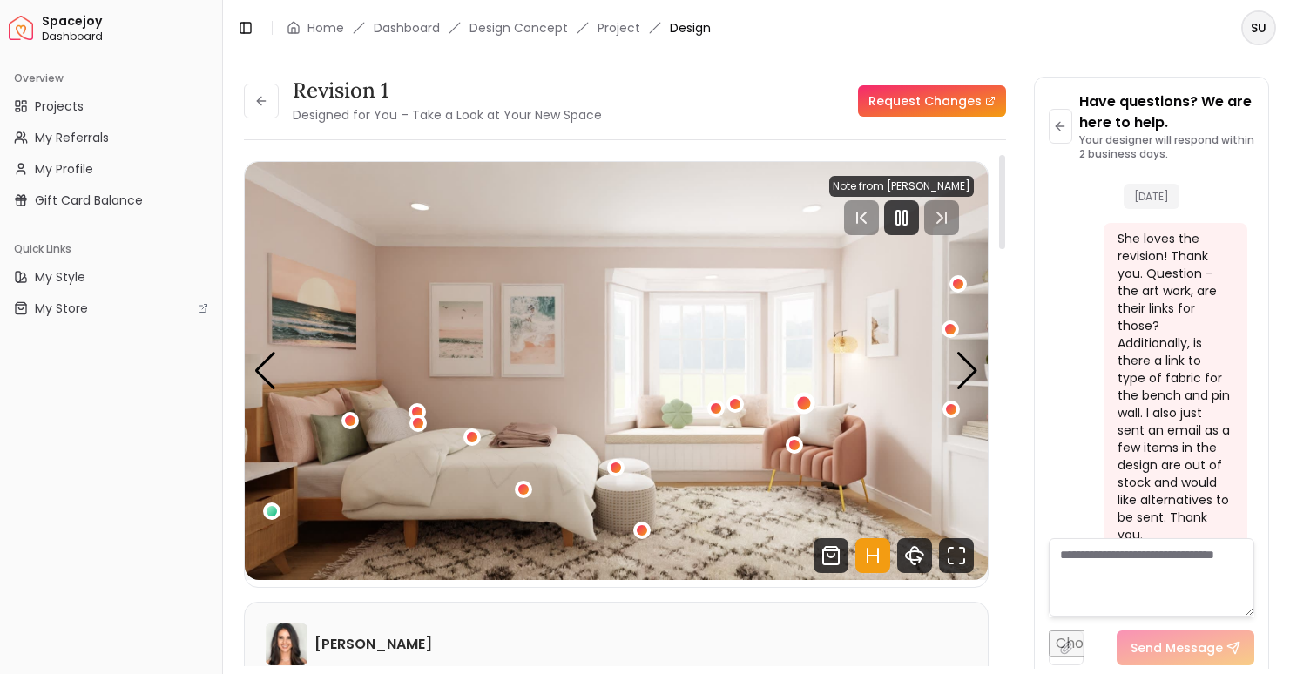
click at [802, 404] on div "1 / 5" at bounding box center [803, 402] width 13 height 13
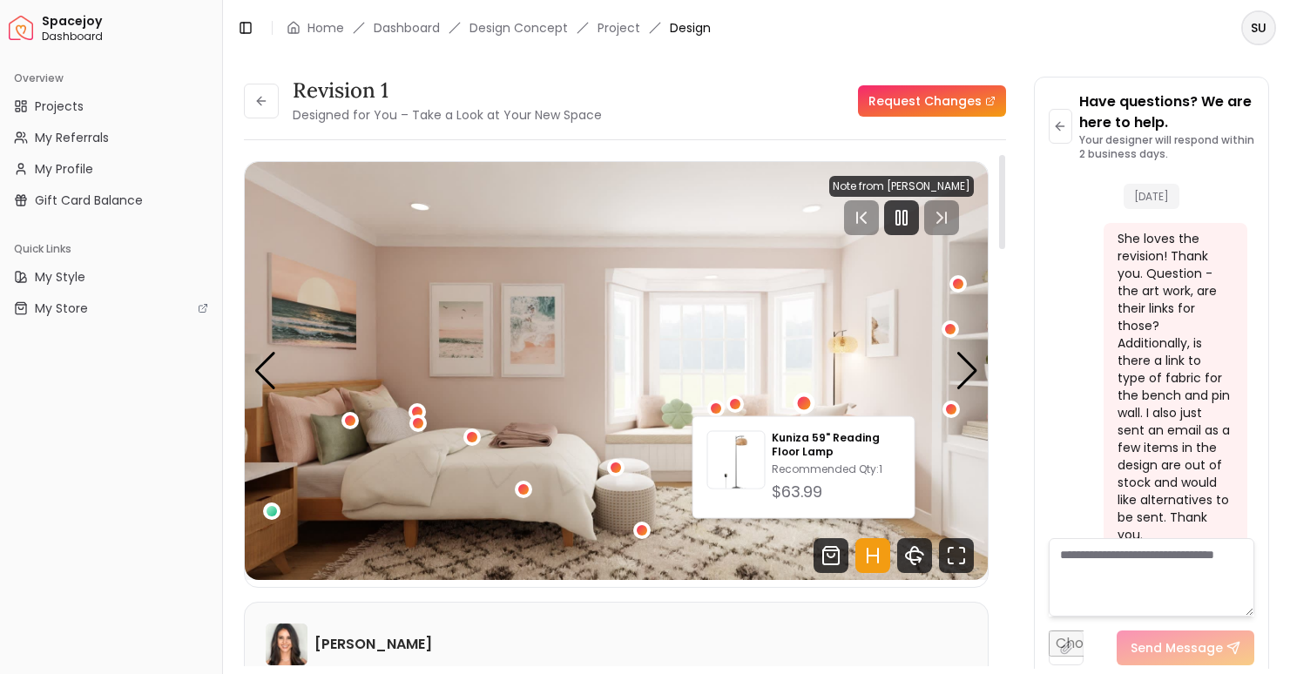
click at [797, 358] on img "1 / 5" at bounding box center [616, 371] width 743 height 418
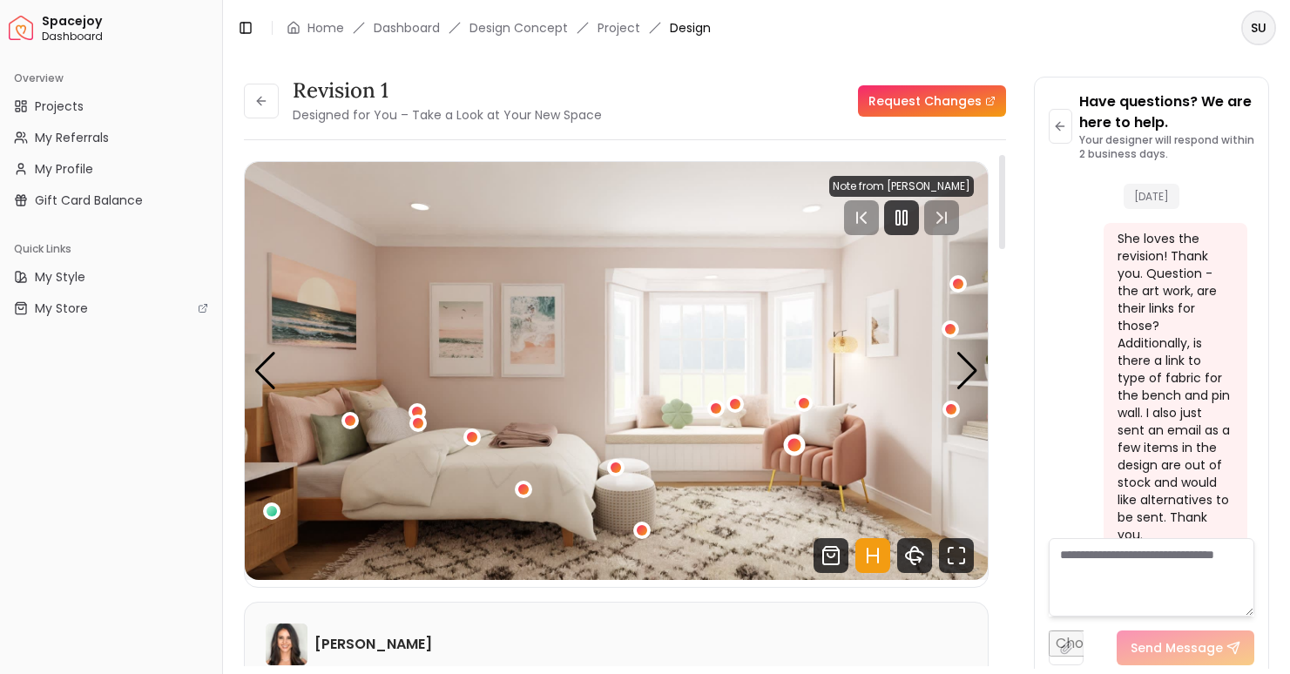
click at [795, 450] on div "1 / 5" at bounding box center [794, 445] width 13 height 13
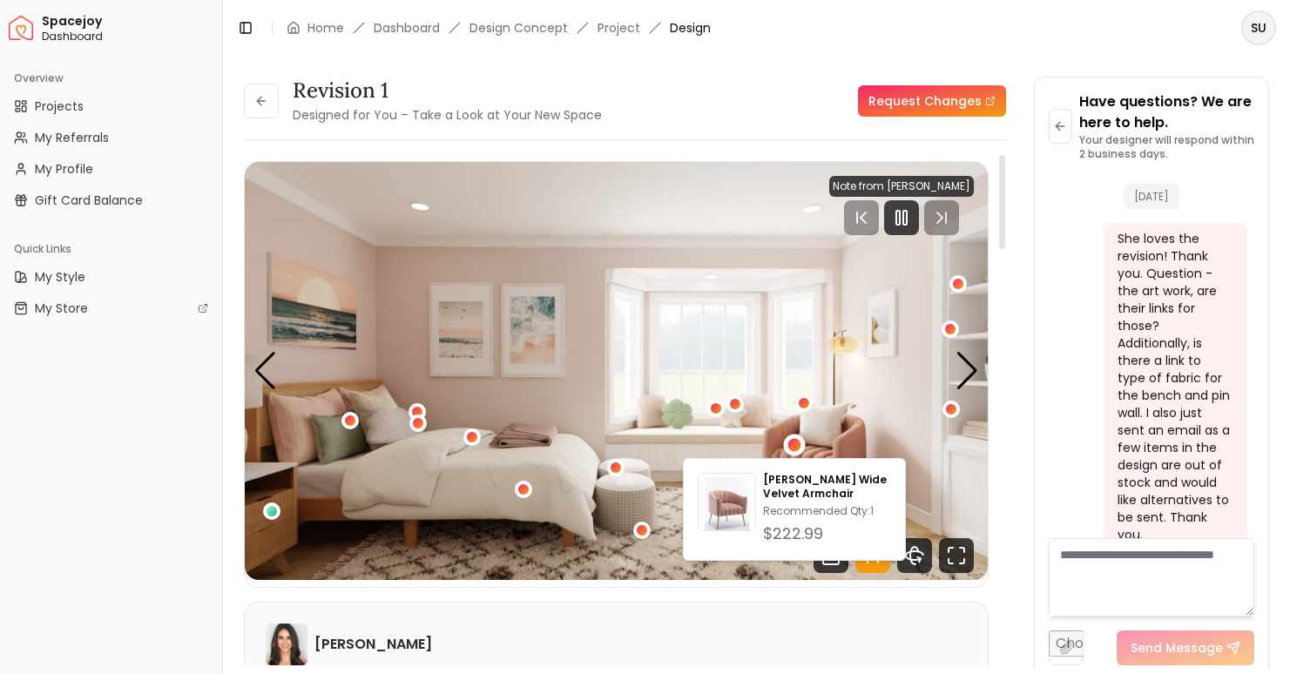
click at [787, 325] on img "1 / 5" at bounding box center [616, 371] width 743 height 418
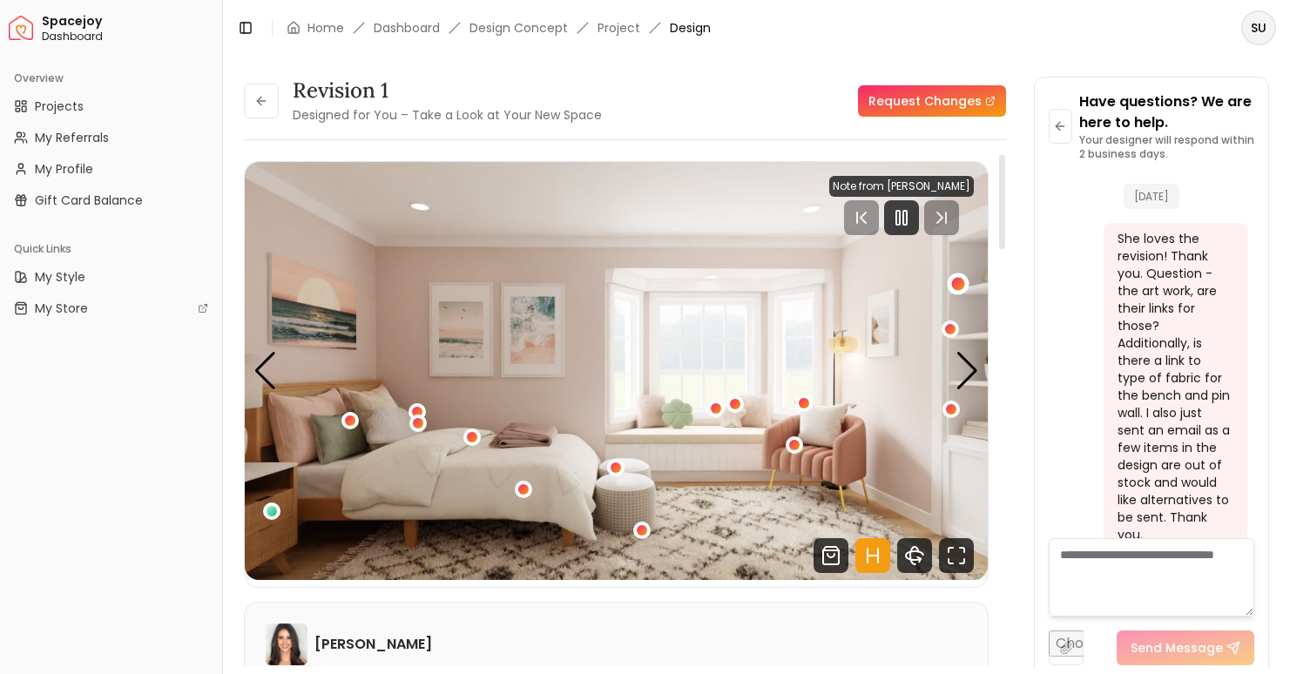
click at [956, 285] on div "1 / 5" at bounding box center [958, 284] width 13 height 13
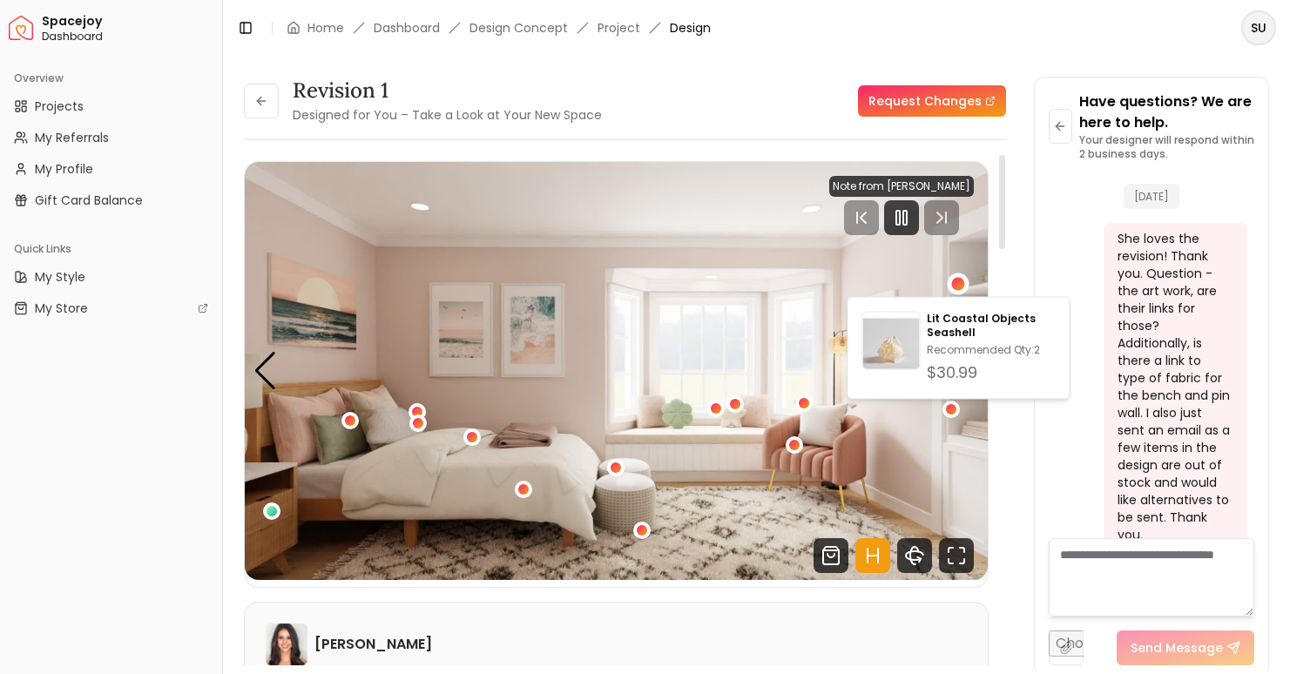
click at [888, 239] on img "1 / 5" at bounding box center [616, 371] width 743 height 418
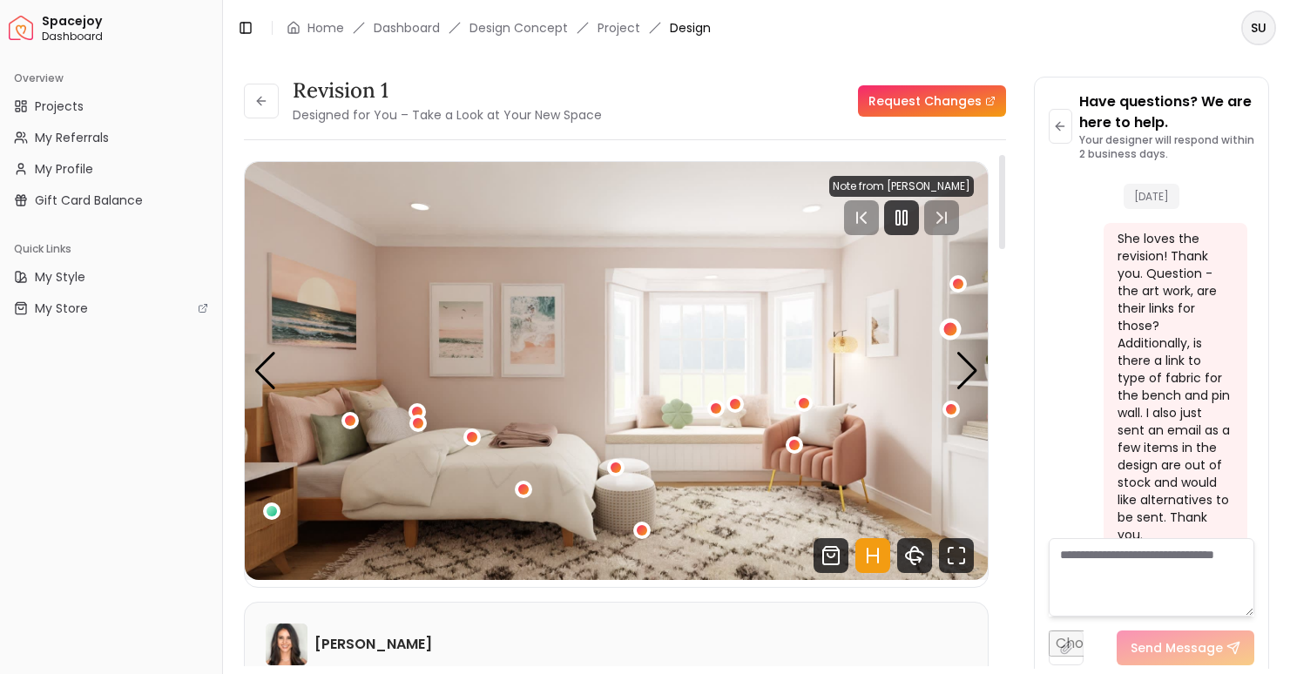
click at [951, 324] on div "1 / 5" at bounding box center [950, 328] width 13 height 13
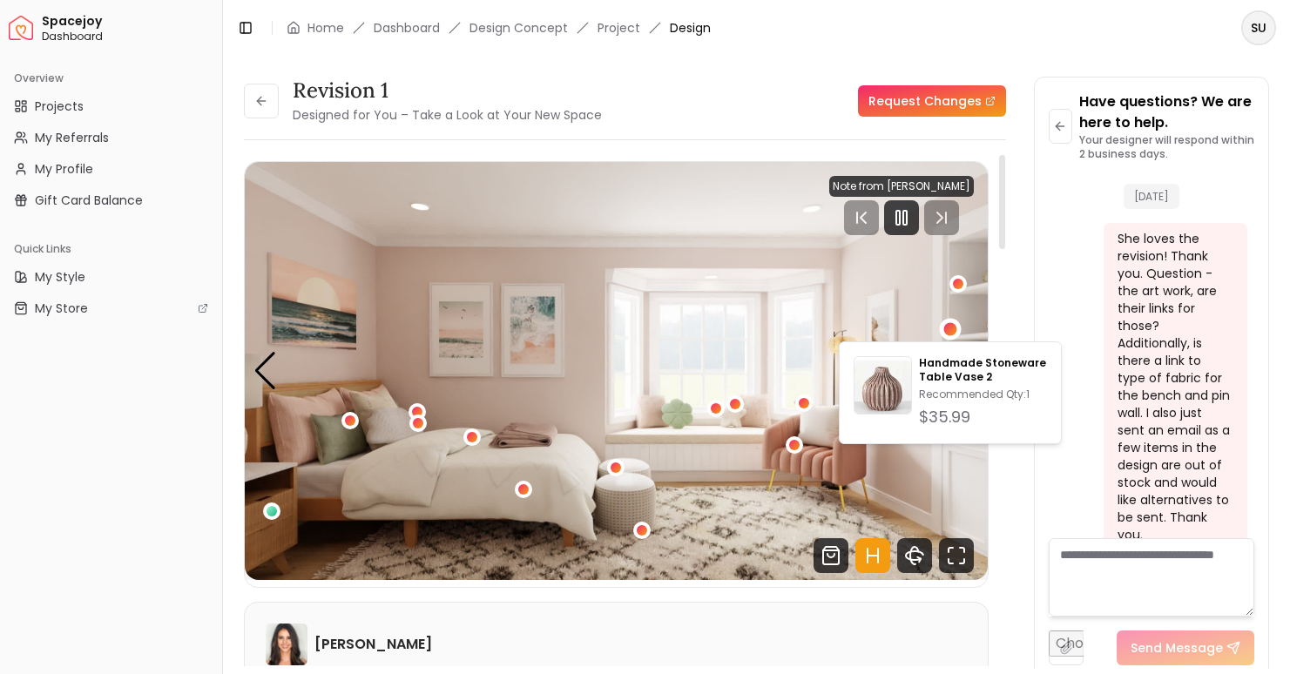
click at [859, 313] on img "1 / 5" at bounding box center [616, 371] width 743 height 418
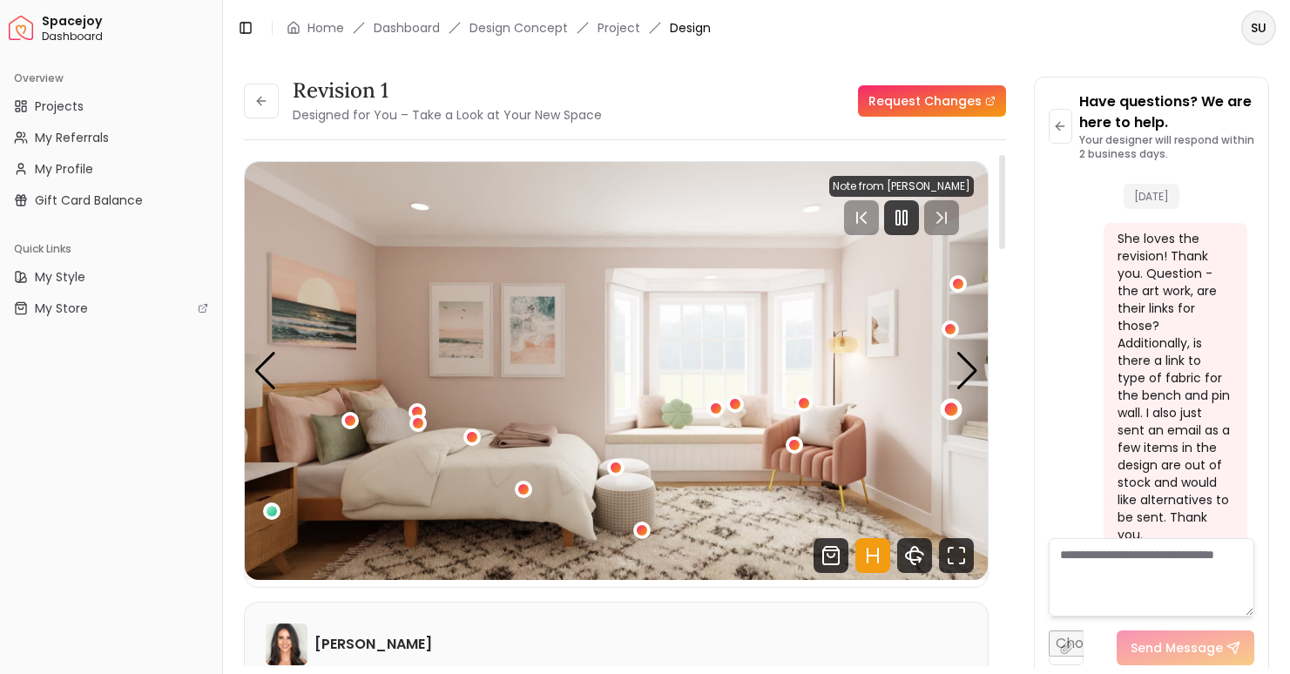
click at [950, 410] on div "1 / 5" at bounding box center [951, 409] width 13 height 13
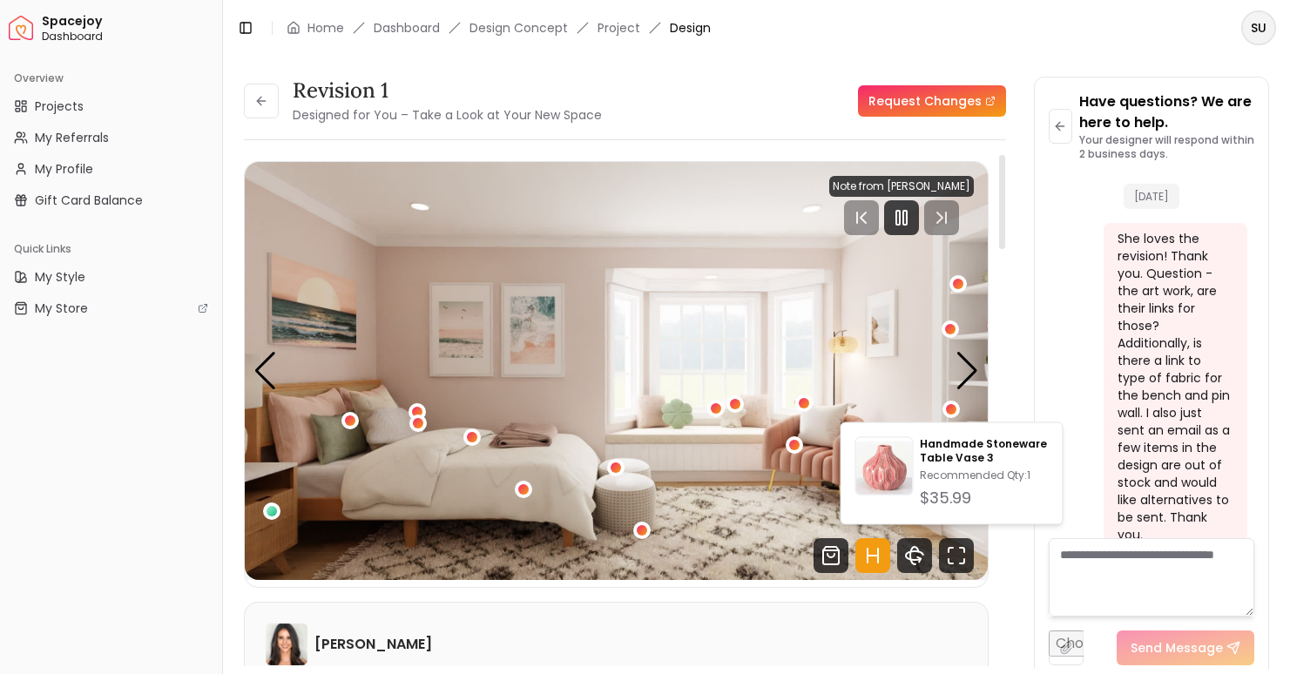
click at [800, 359] on img "1 / 5" at bounding box center [616, 371] width 743 height 418
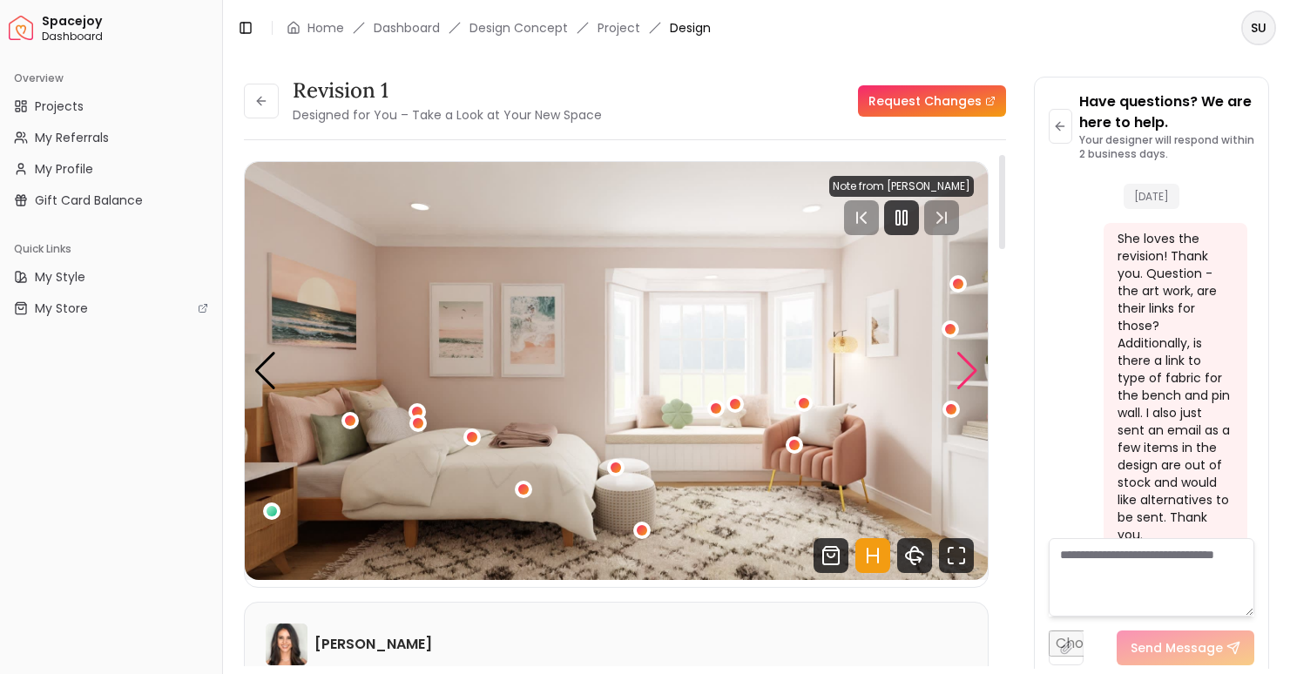
click at [967, 373] on div "Next slide" at bounding box center [967, 371] width 24 height 38
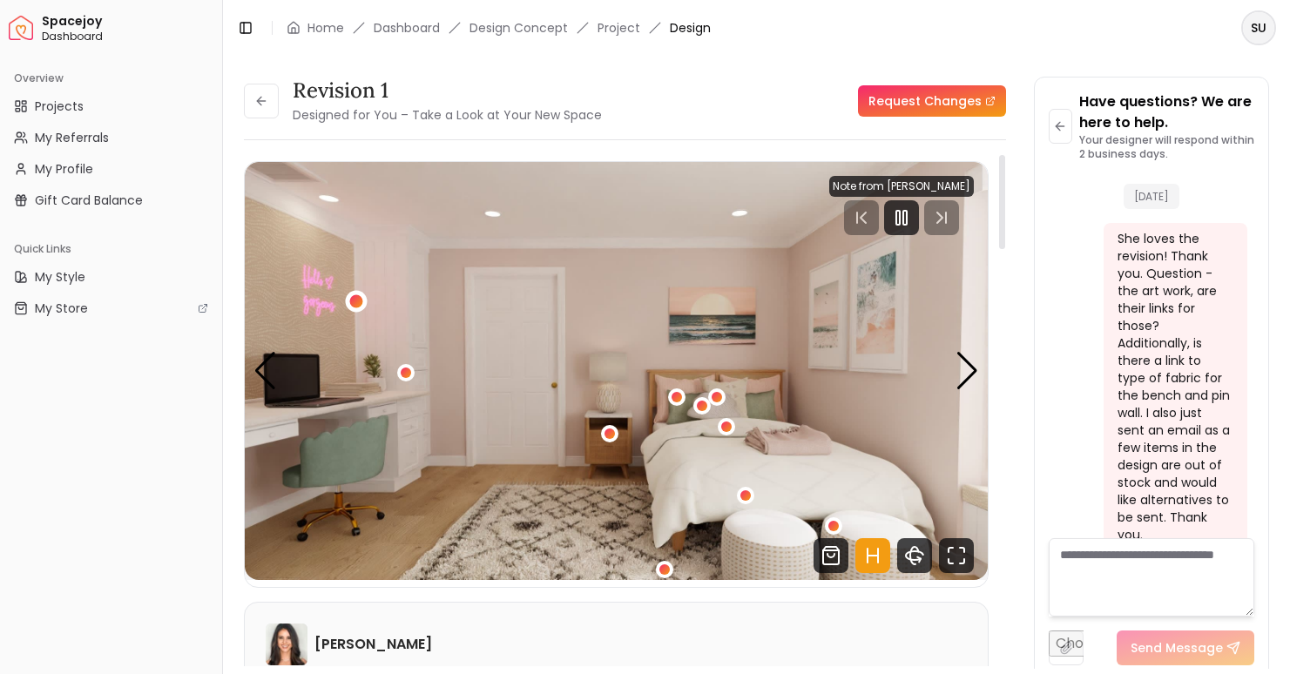
click at [350, 299] on div "2 / 5" at bounding box center [355, 301] width 13 height 13
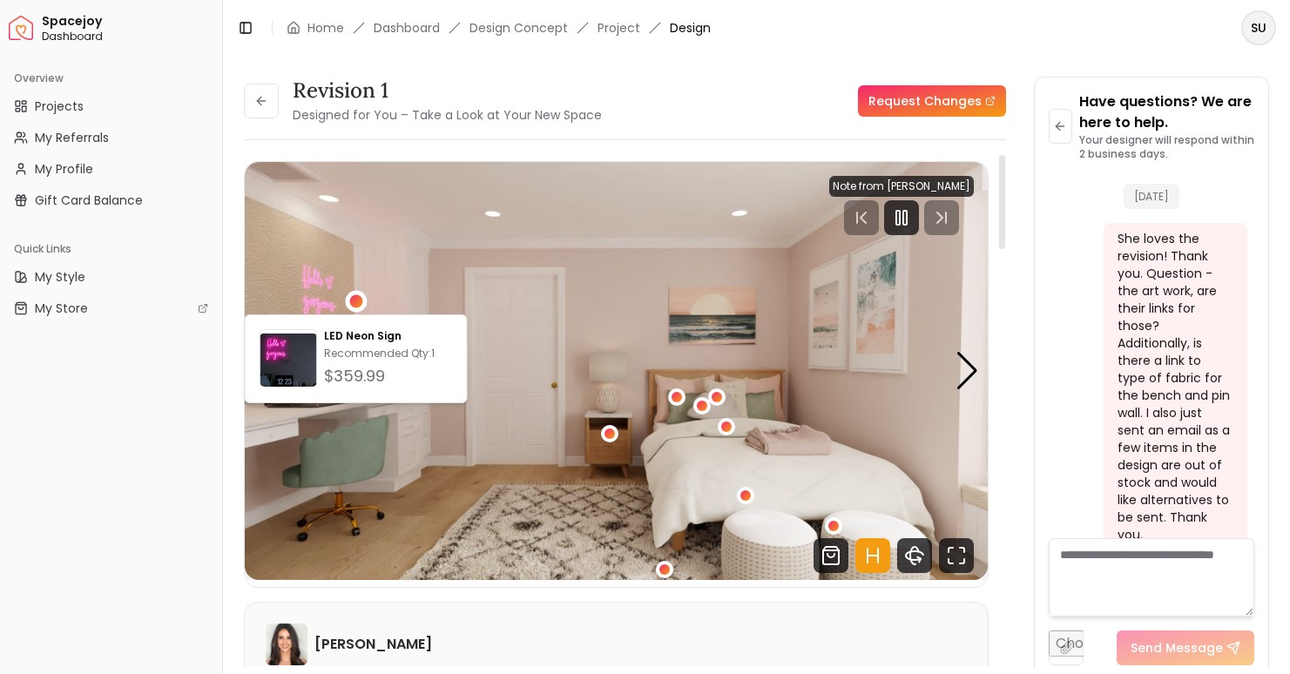
click at [404, 274] on img "2 / 5" at bounding box center [616, 371] width 743 height 418
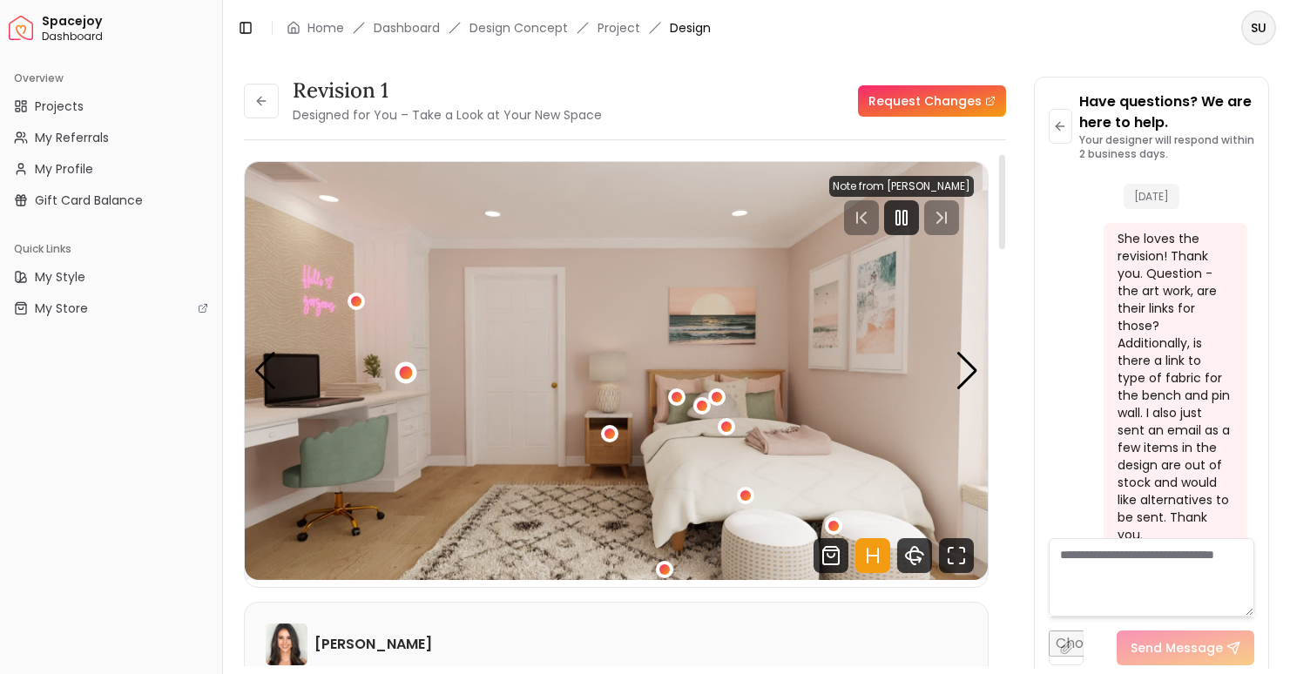
click at [404, 374] on div "2 / 5" at bounding box center [406, 373] width 13 height 13
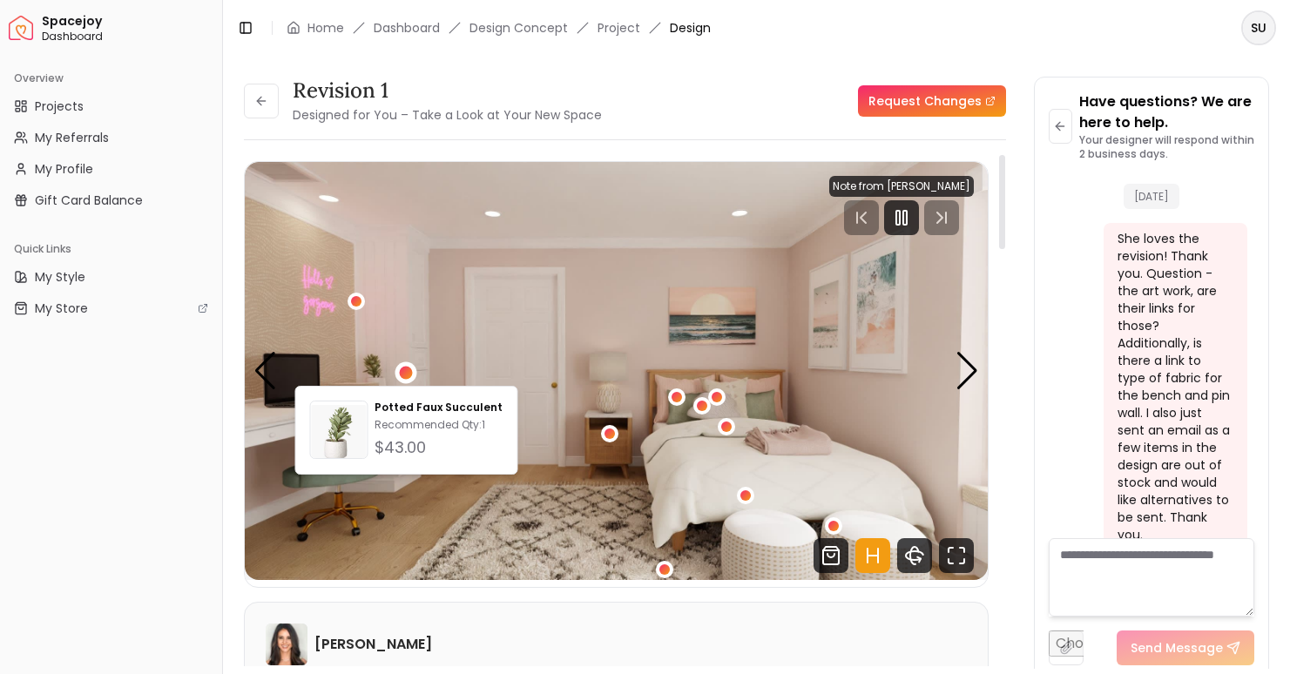
click at [424, 282] on img "2 / 5" at bounding box center [616, 371] width 743 height 418
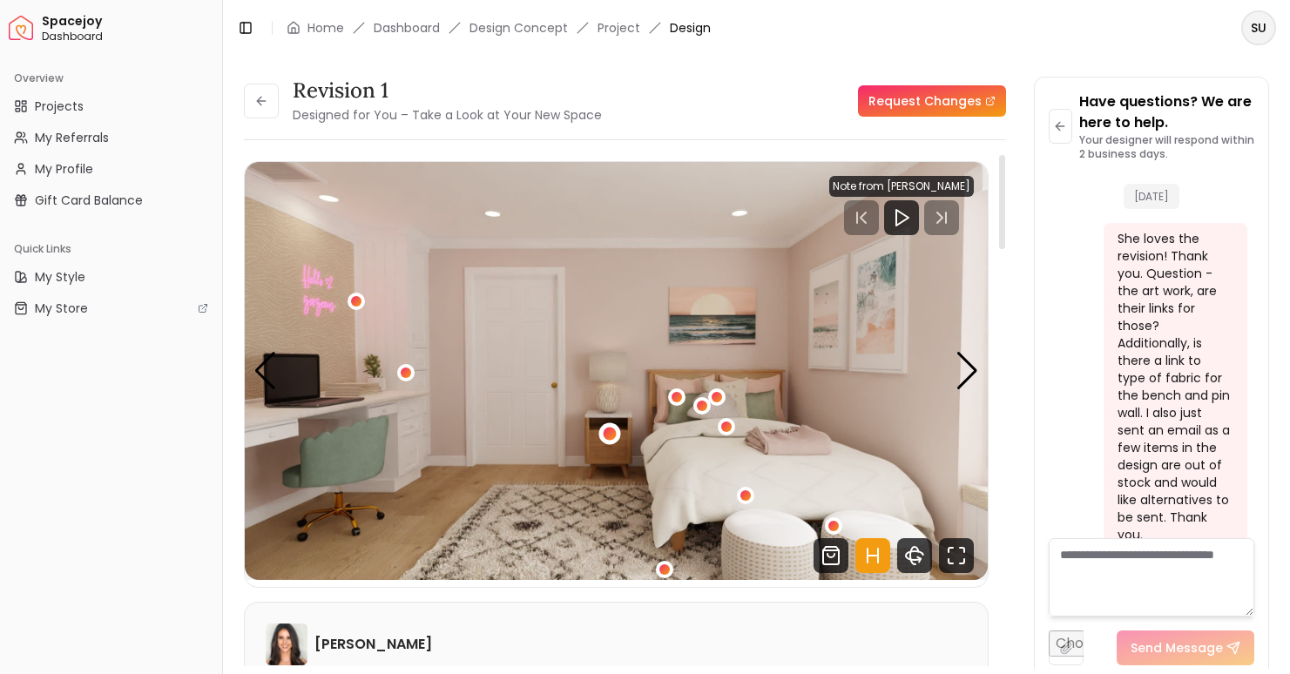
click at [610, 432] on div "2 / 5" at bounding box center [609, 433] width 13 height 13
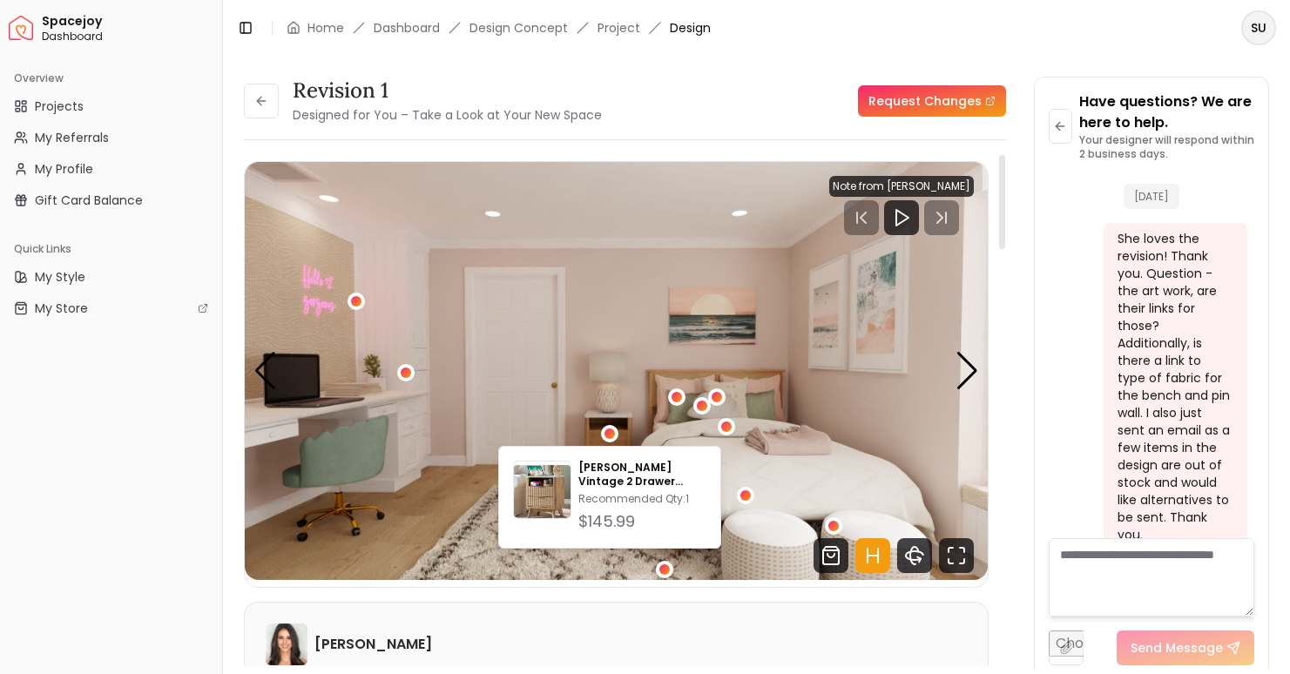
click at [611, 334] on img "2 / 5" at bounding box center [616, 371] width 743 height 418
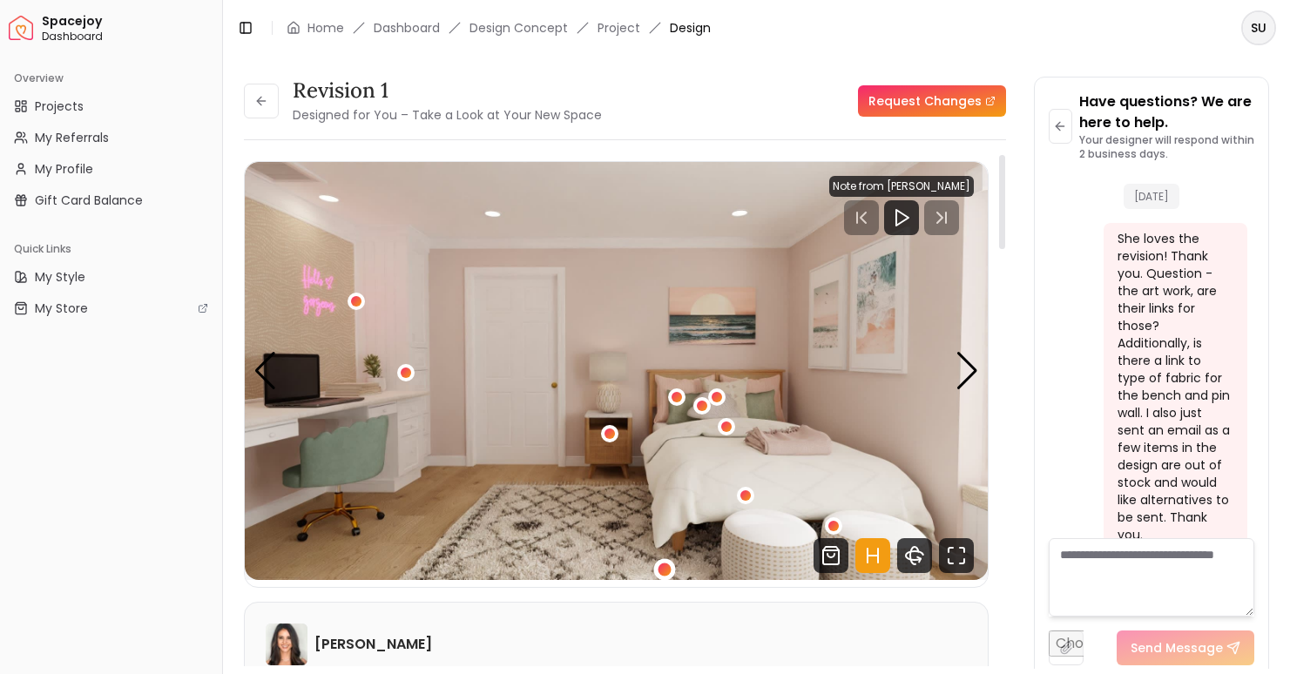
click at [663, 563] on div "2 / 5" at bounding box center [663, 569] width 13 height 13
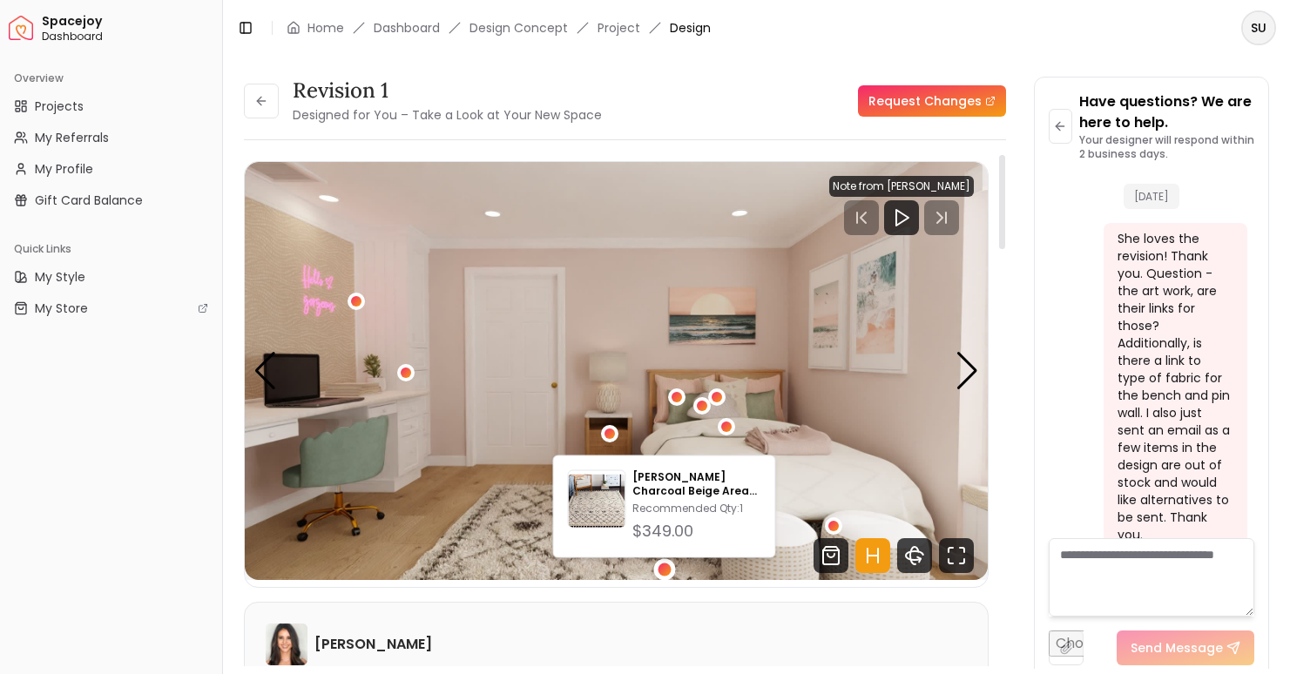
click at [793, 415] on img "2 / 5" at bounding box center [616, 371] width 743 height 418
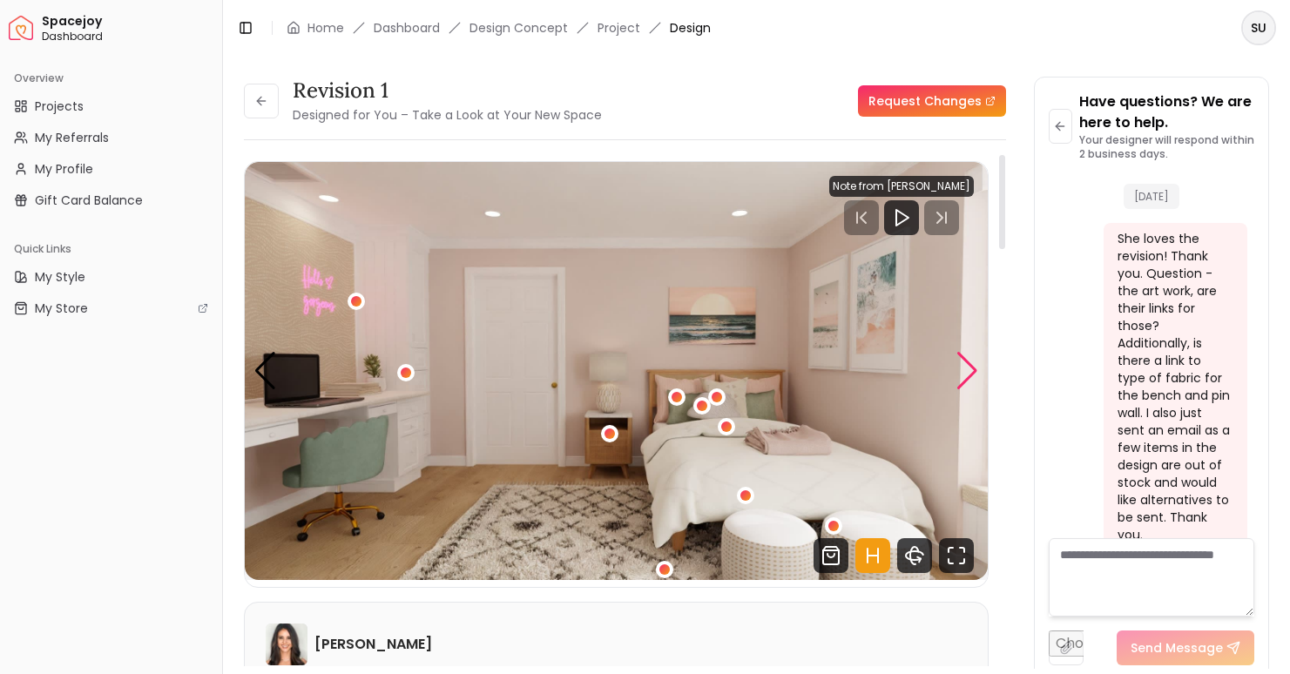
click at [972, 379] on div "Next slide" at bounding box center [967, 371] width 24 height 38
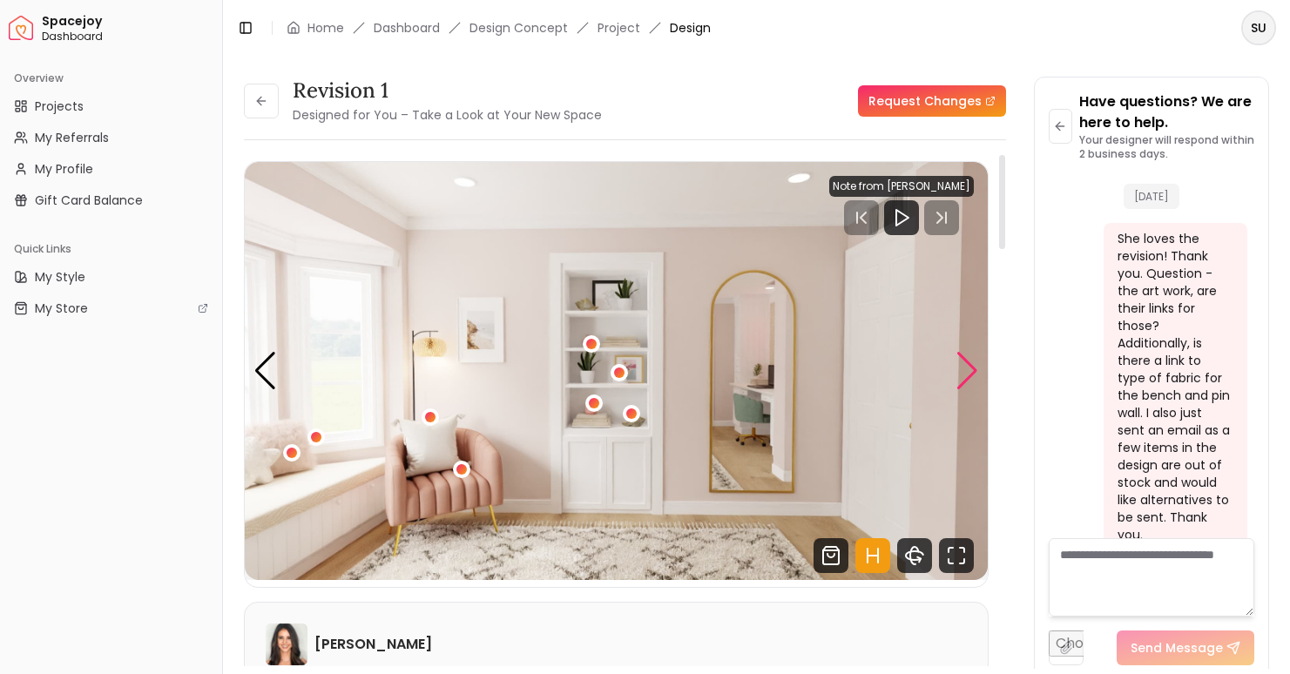
click at [966, 369] on div "Next slide" at bounding box center [967, 371] width 24 height 38
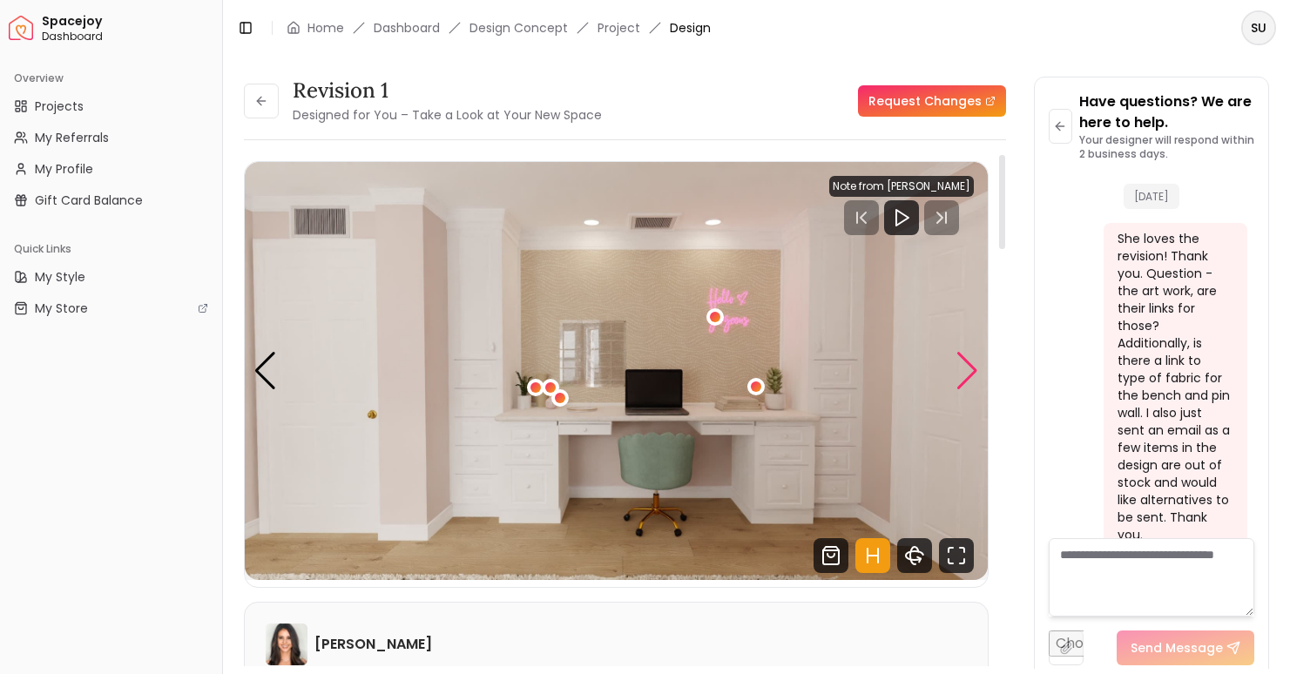
click at [968, 376] on div "Next slide" at bounding box center [967, 371] width 24 height 38
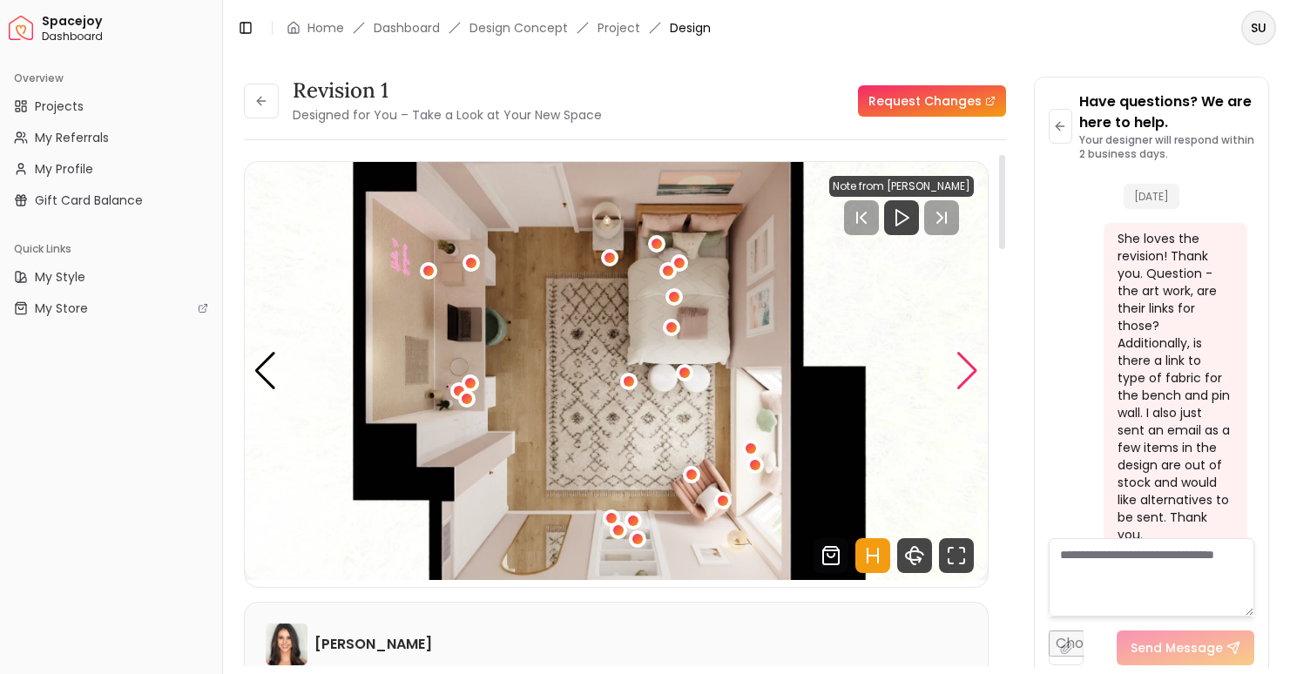
click at [968, 379] on div "Next slide" at bounding box center [967, 371] width 24 height 38
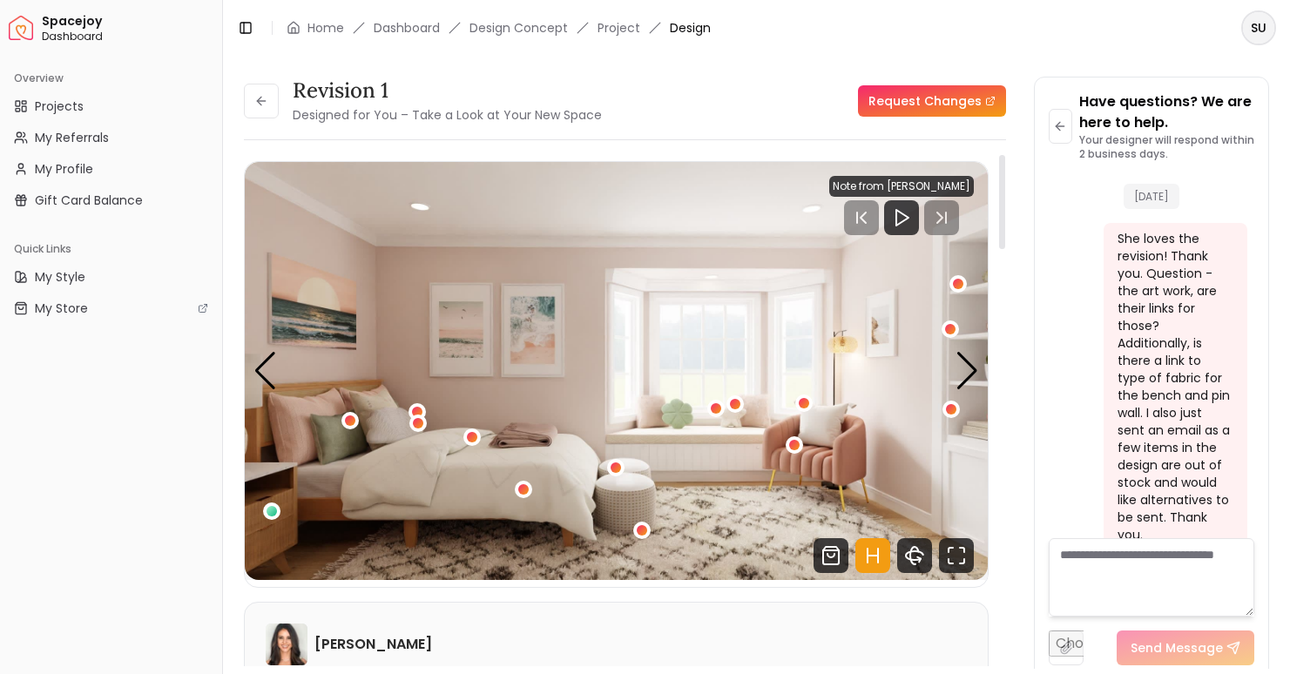
click at [560, 390] on img "1 / 5" at bounding box center [616, 371] width 743 height 418
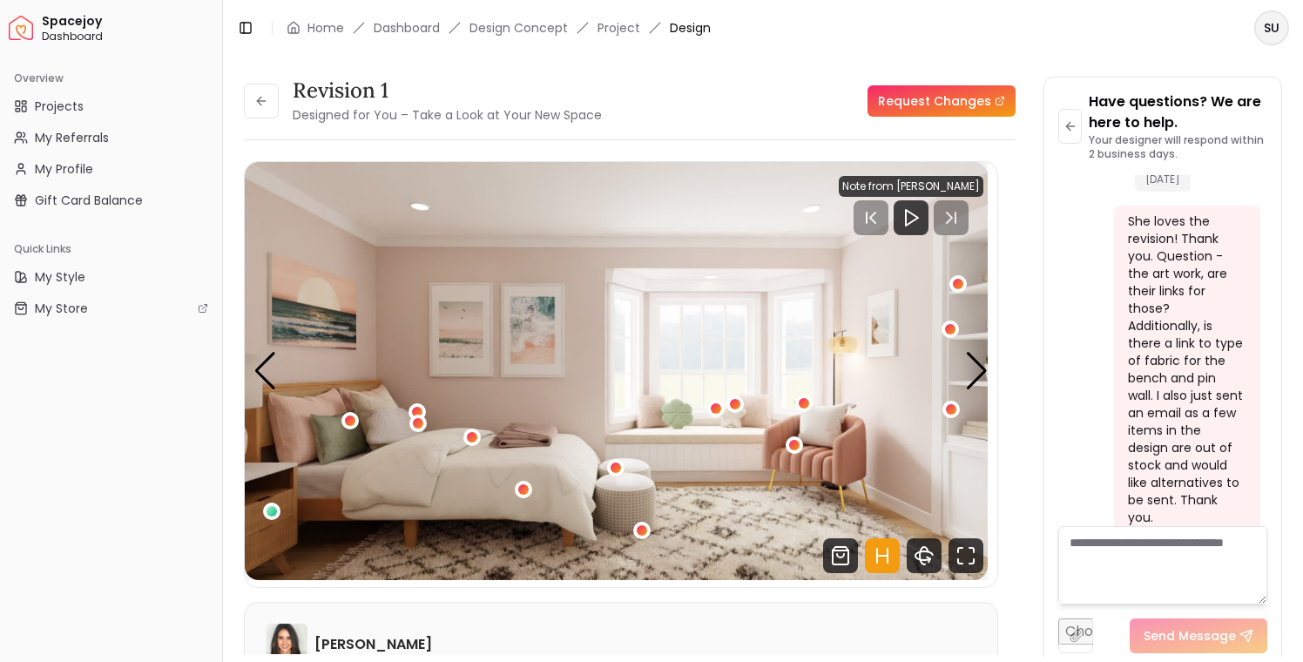
scroll to position [1243, 0]
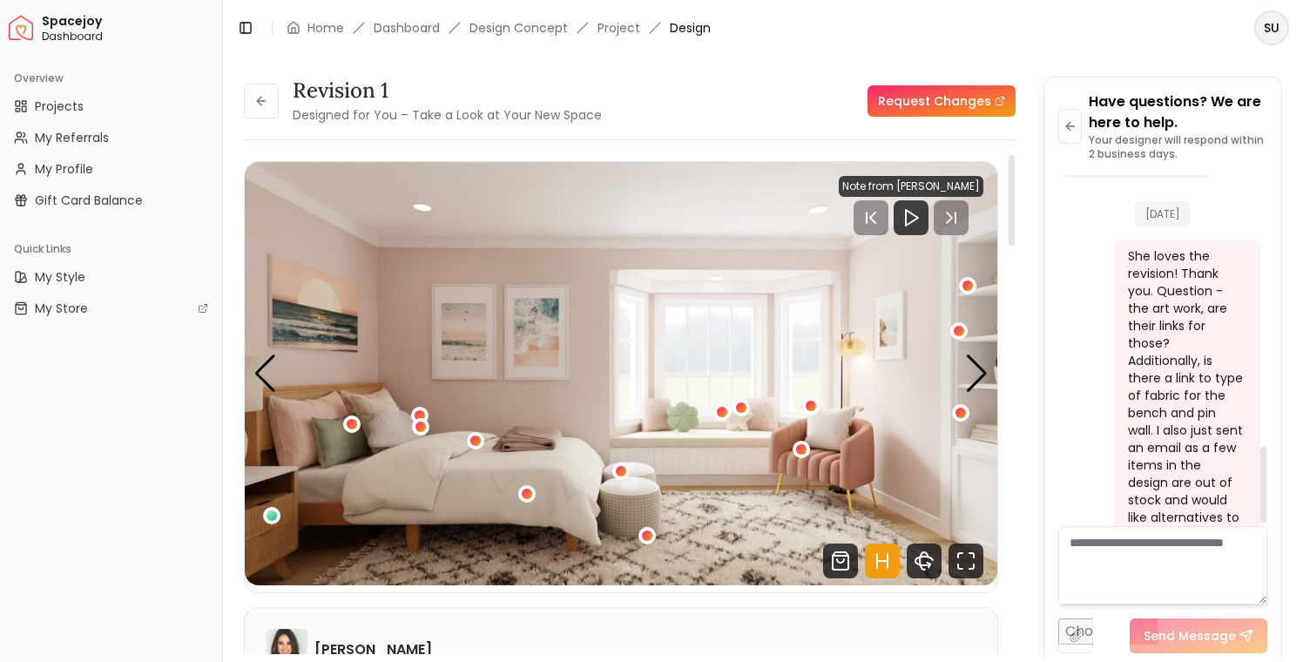
click at [1108, 546] on textarea at bounding box center [1162, 565] width 209 height 78
type textarea "*"
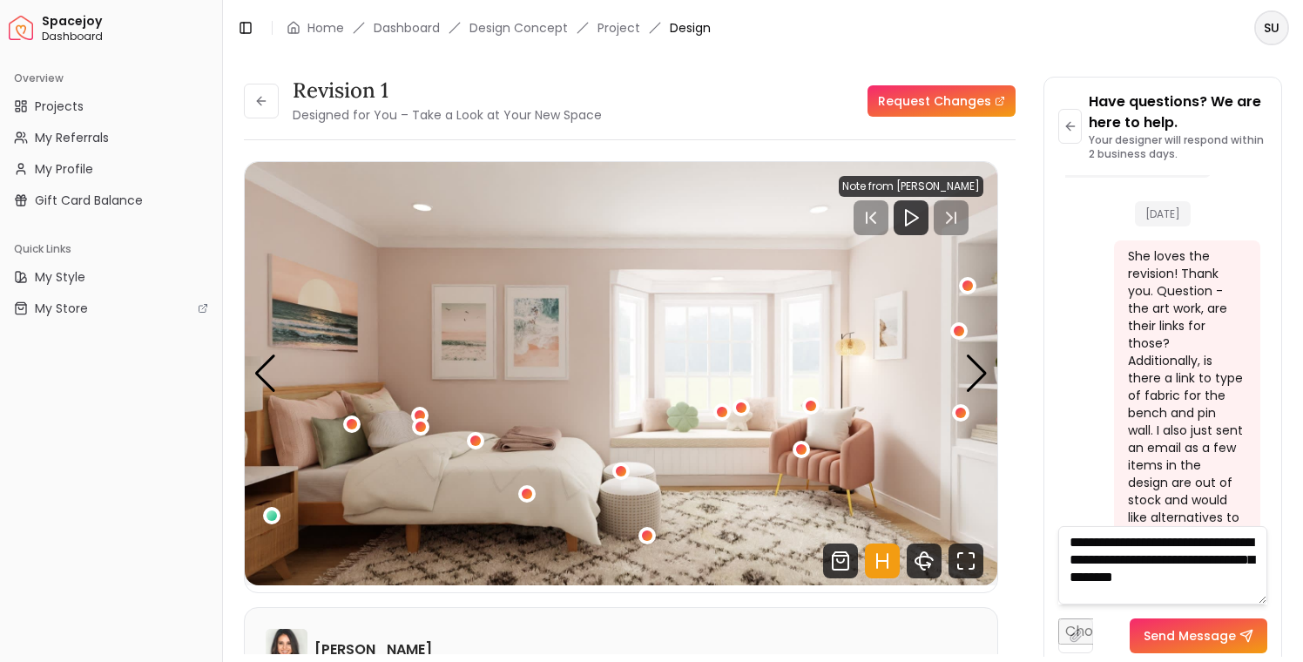
scroll to position [1, 0]
type textarea "**********"
click at [1220, 632] on button "Send Message" at bounding box center [1198, 635] width 138 height 35
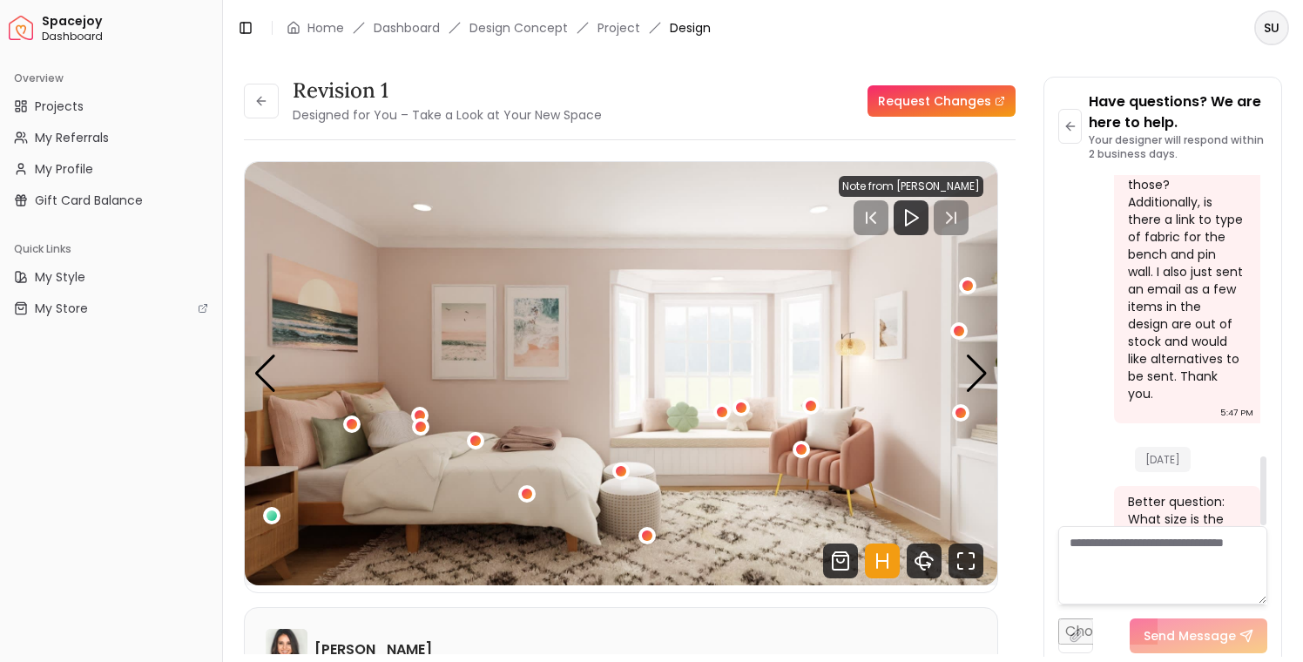
scroll to position [1433, 0]
